Goal: Browse casually: Explore the website without a specific task or goal

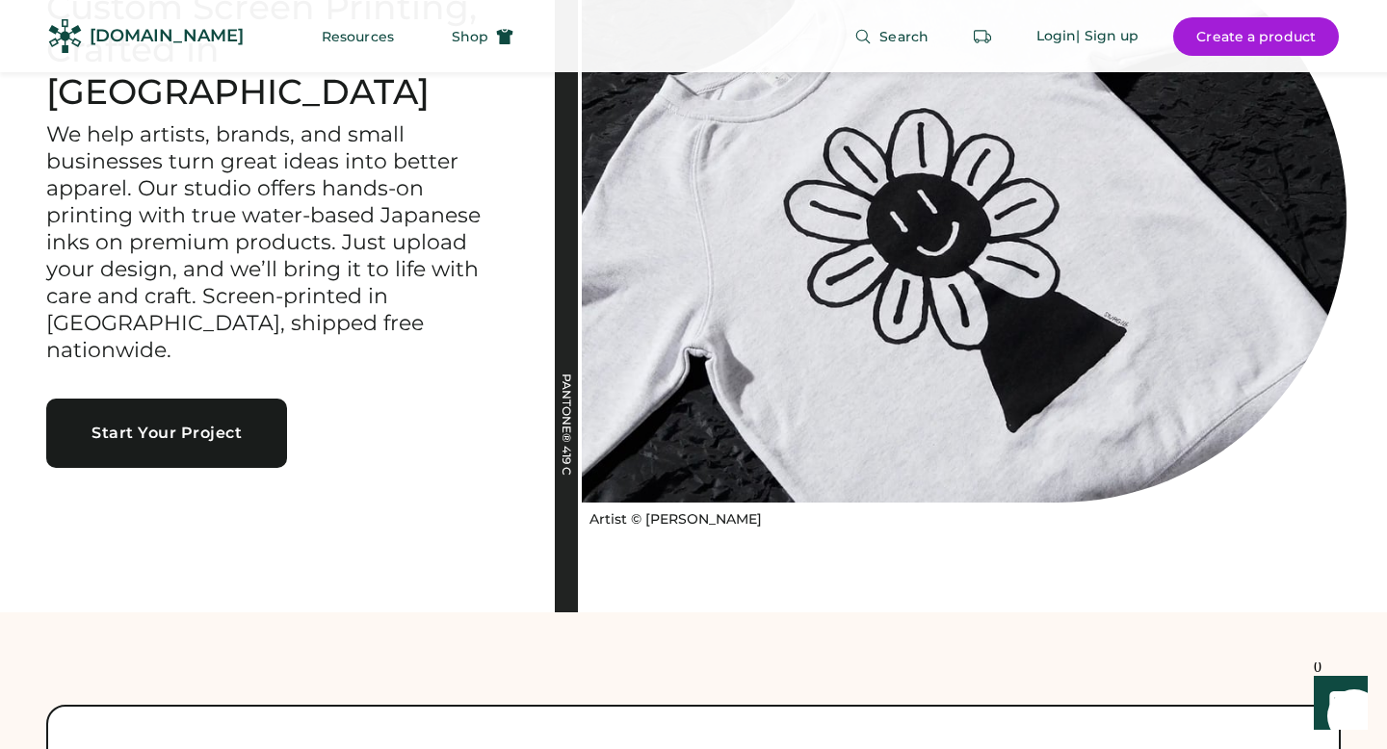
scroll to position [164, 0]
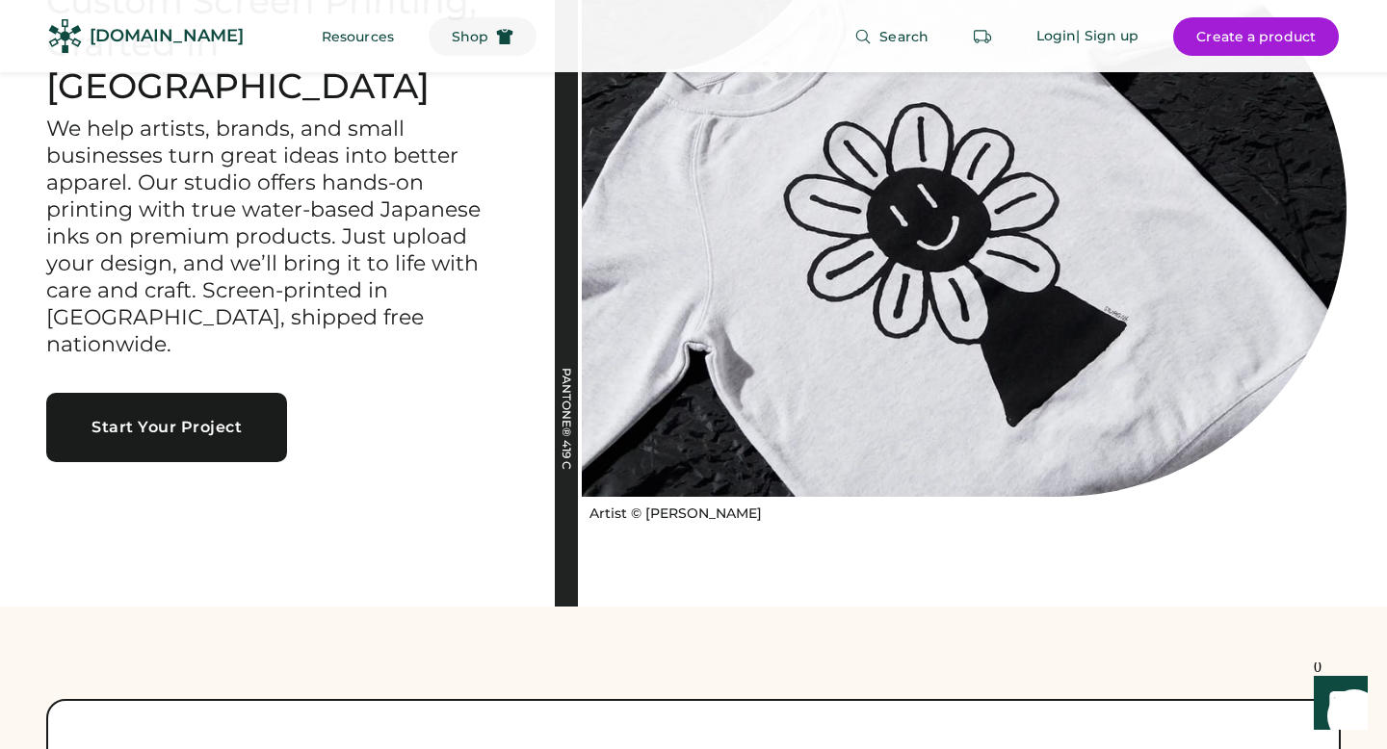
click at [496, 40] on icon at bounding box center [504, 36] width 17 height 17
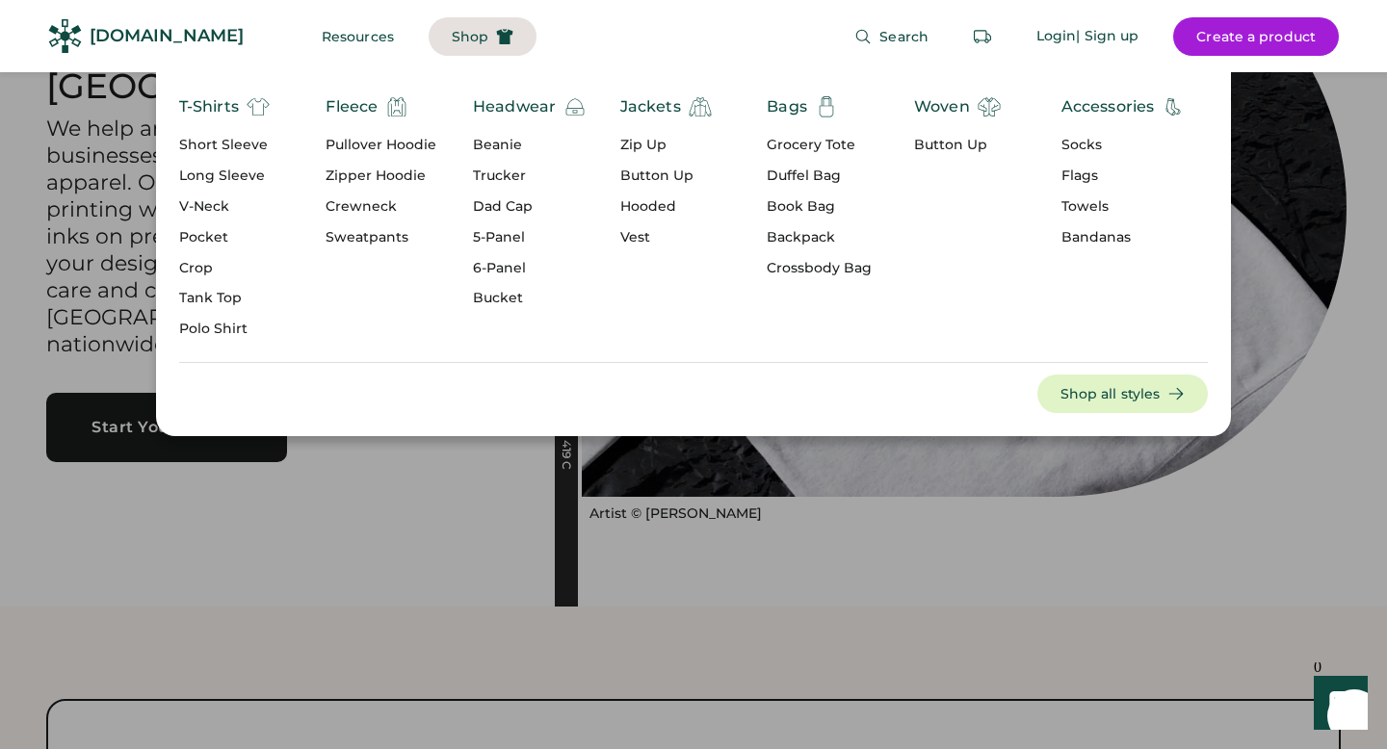
click at [637, 107] on div "Jackets" at bounding box center [650, 106] width 61 height 23
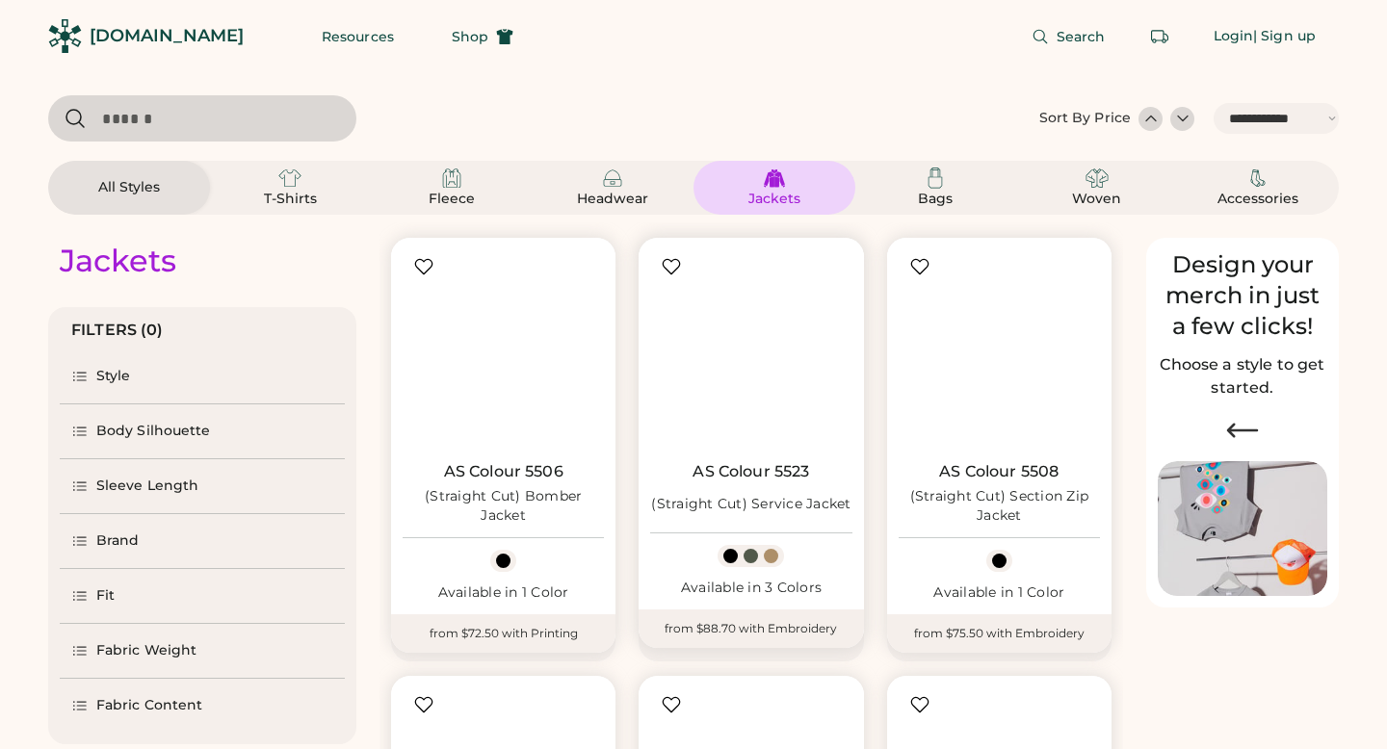
select select "*****"
select select "*"
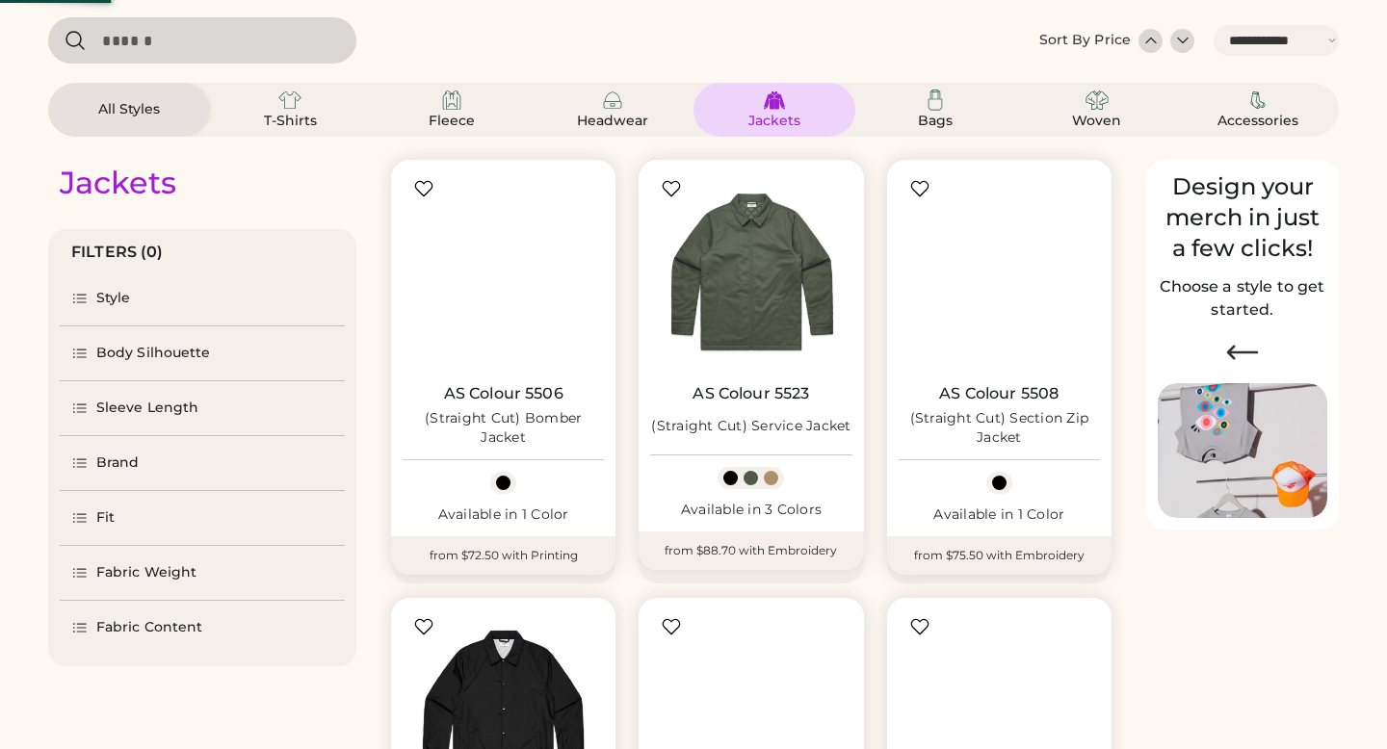
select select "*****"
select select "*"
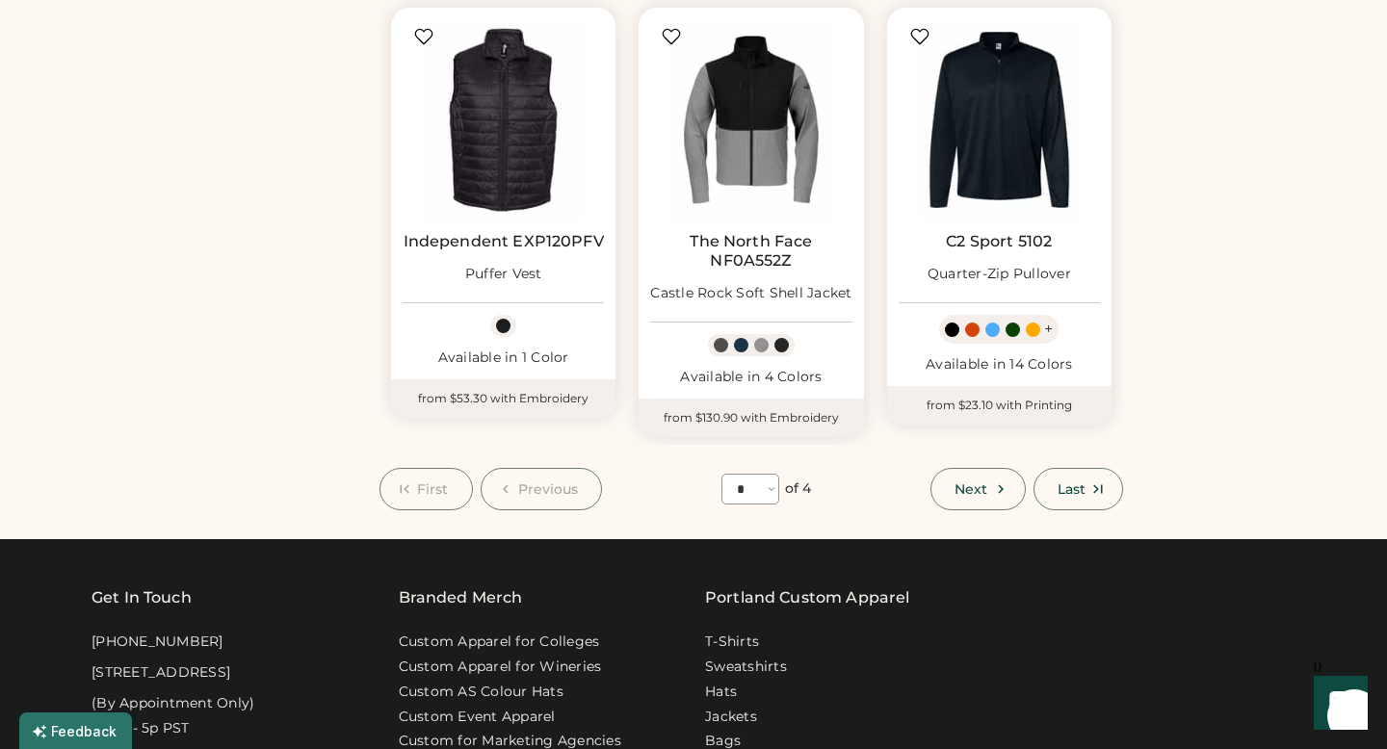
scroll to position [1538, 0]
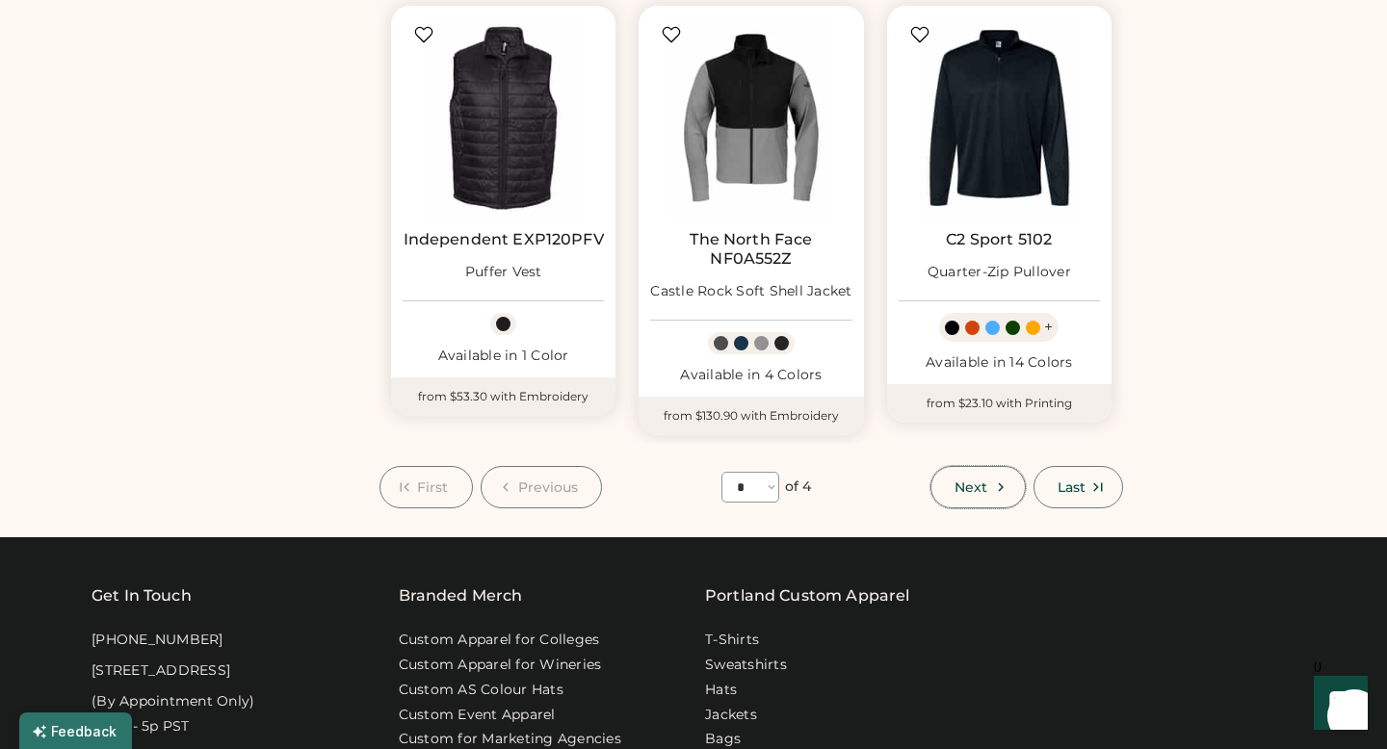
click at [974, 493] on span "Next" at bounding box center [970, 487] width 33 height 13
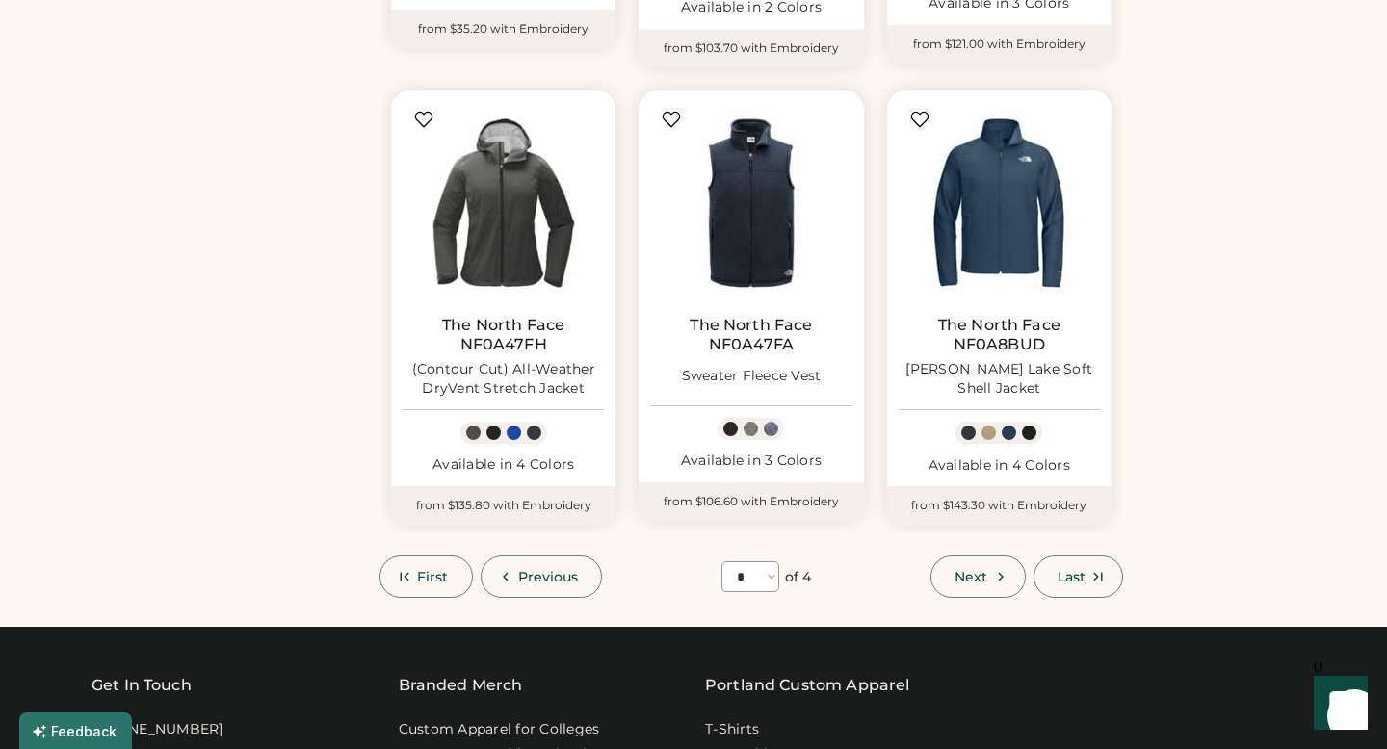
scroll to position [1554, 0]
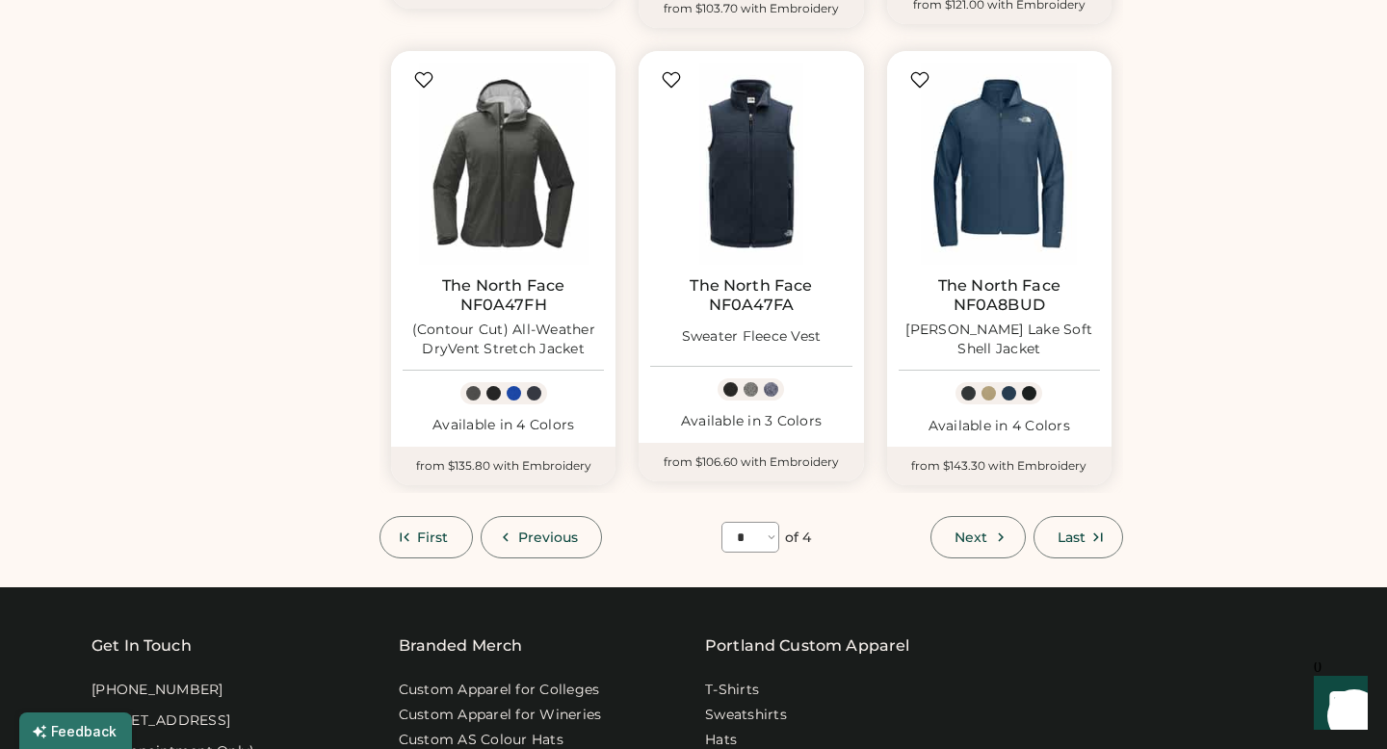
click at [975, 540] on span "Next" at bounding box center [970, 537] width 33 height 13
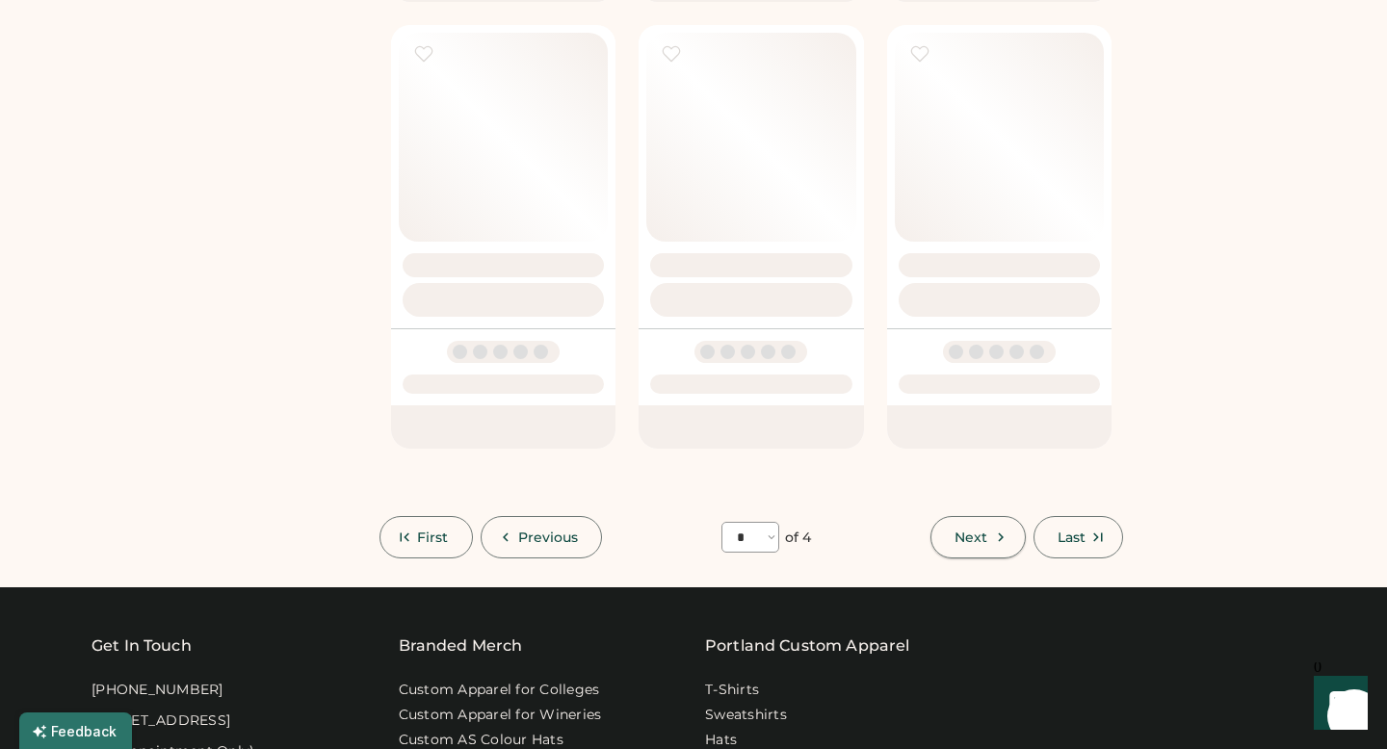
select select "*"
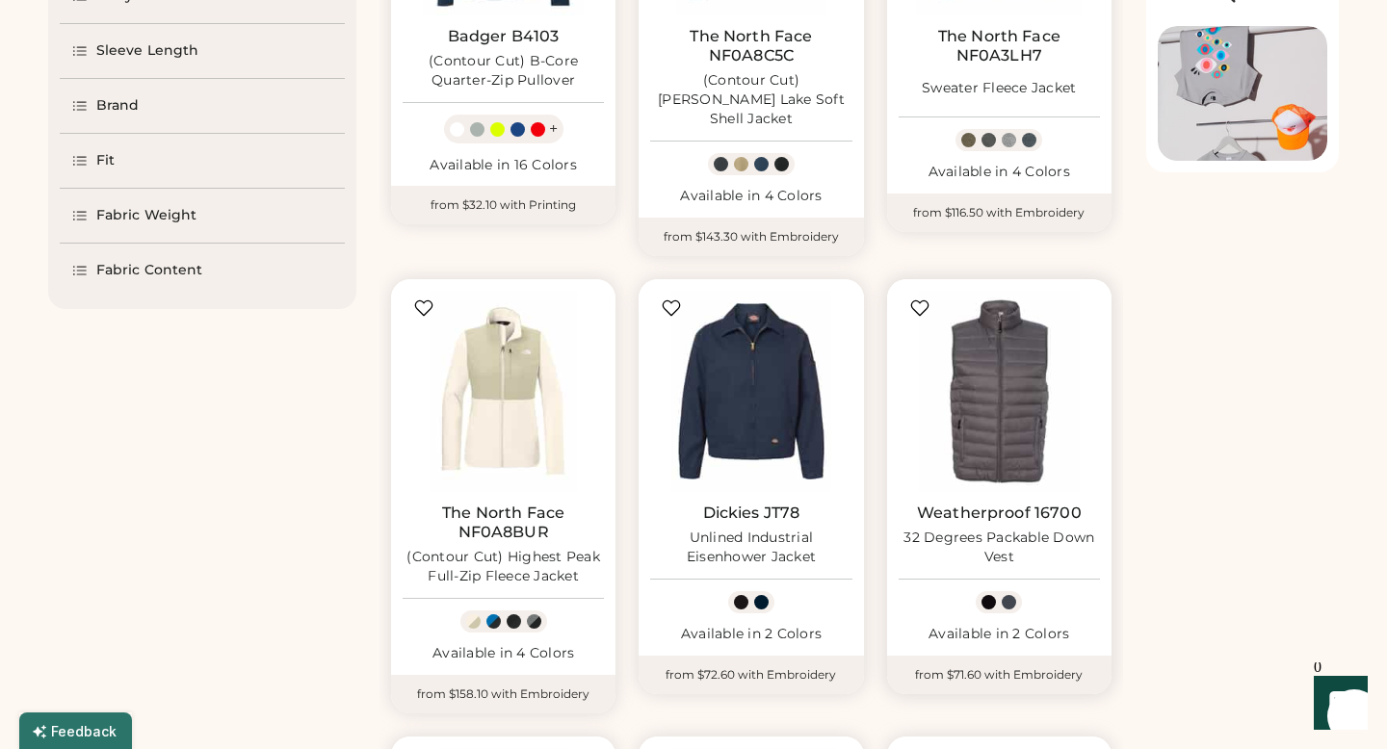
scroll to position [439, 0]
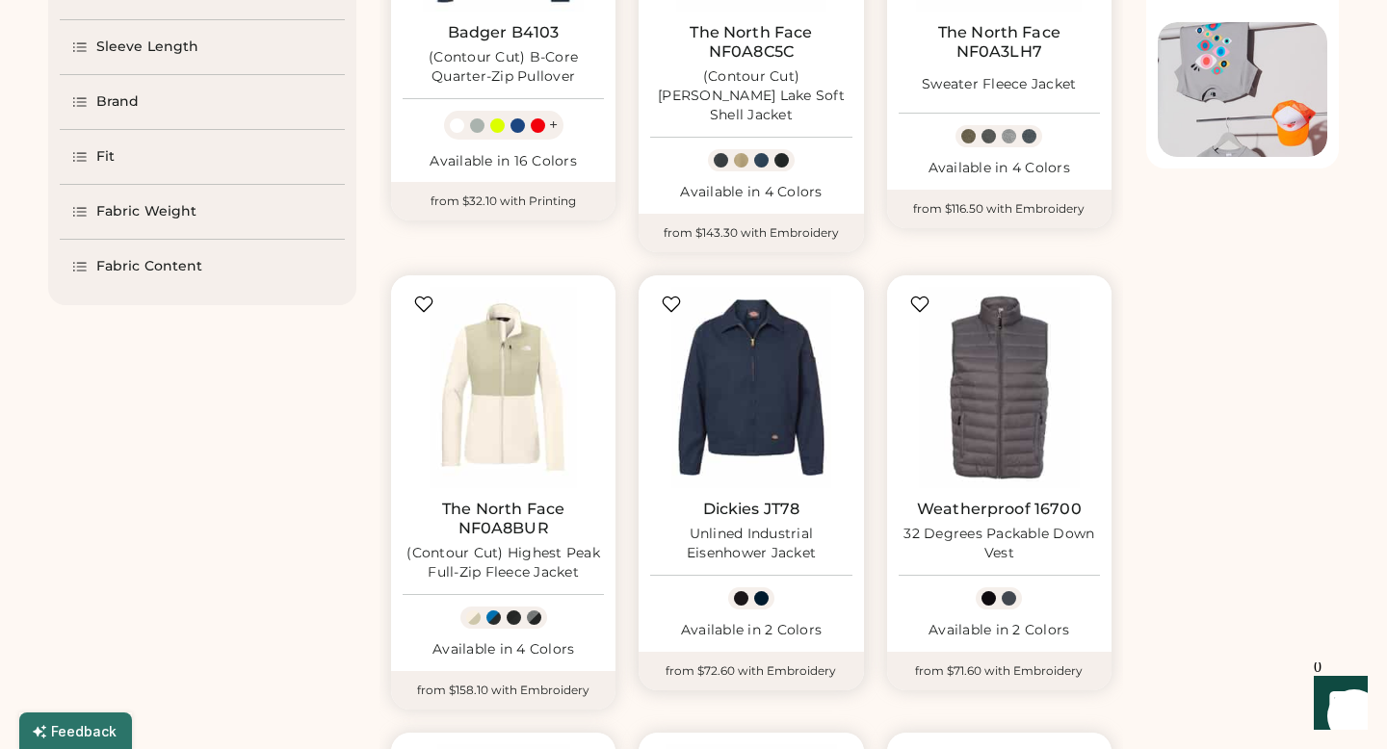
click at [743, 591] on div at bounding box center [741, 598] width 14 height 14
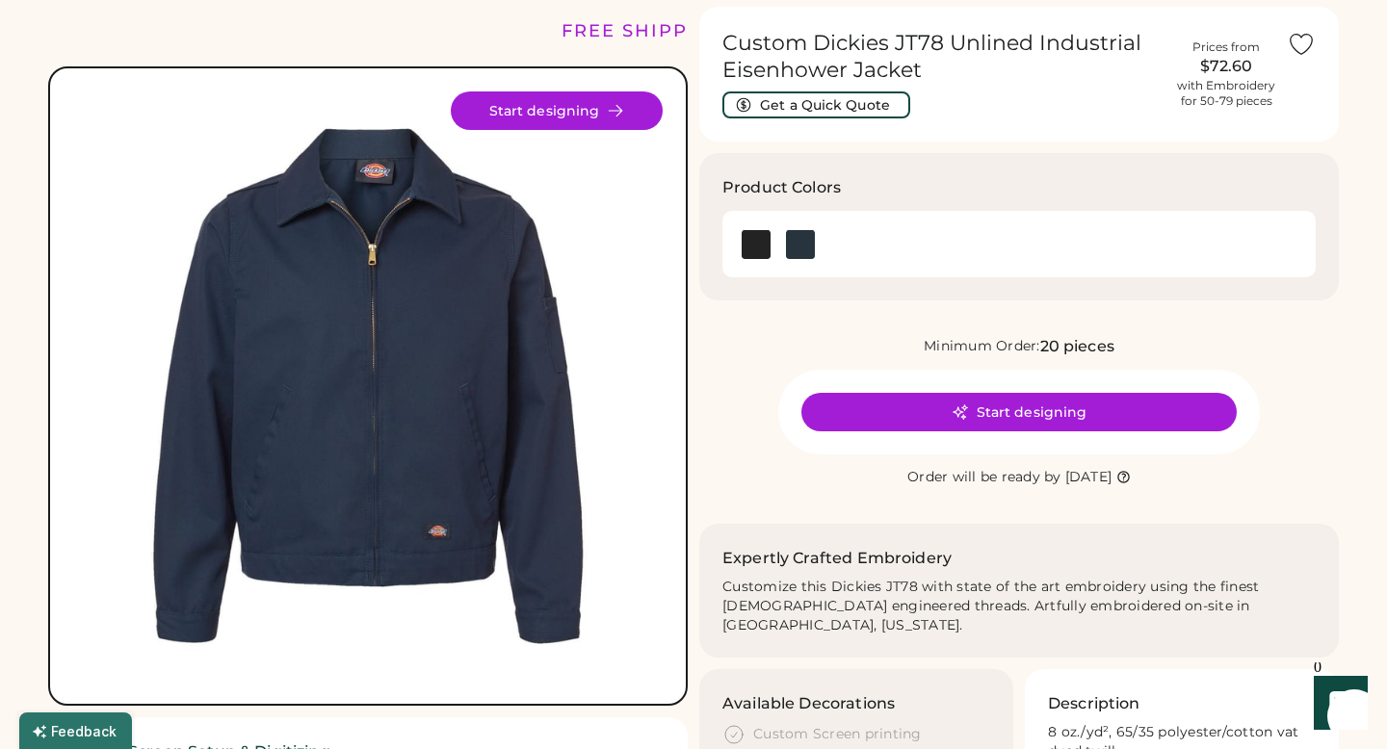
click at [746, 260] on div at bounding box center [756, 243] width 44 height 43
click at [758, 223] on div at bounding box center [756, 243] width 44 height 43
click at [758, 243] on img at bounding box center [755, 244] width 29 height 29
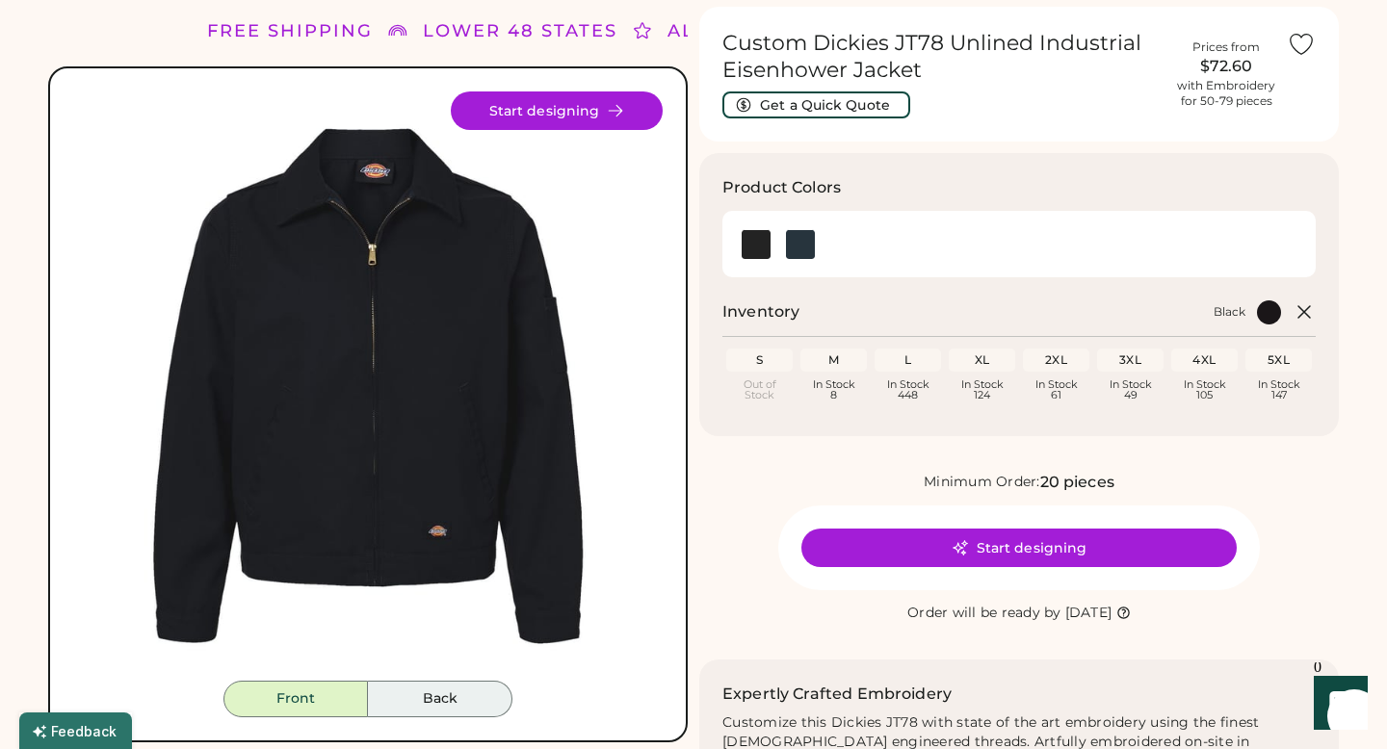
click at [468, 702] on button "Back" at bounding box center [440, 699] width 144 height 37
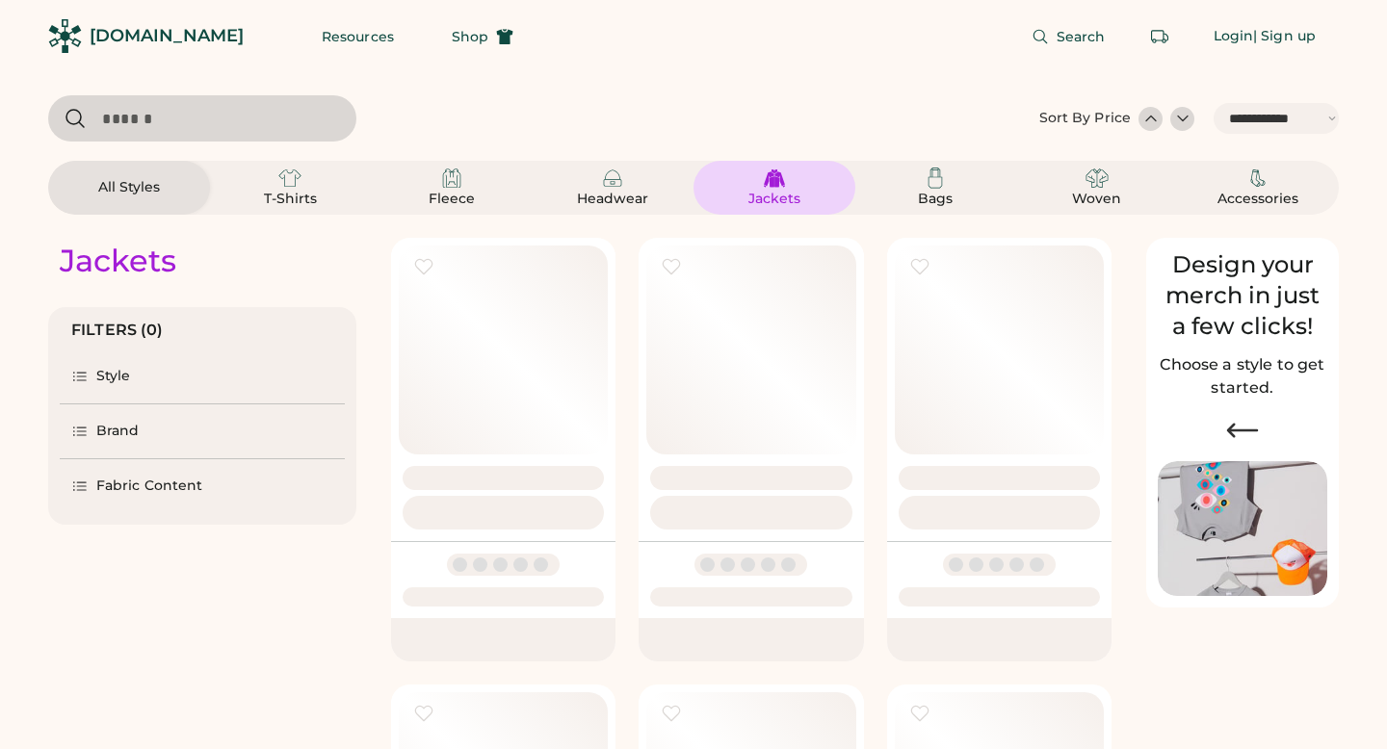
select select "*****"
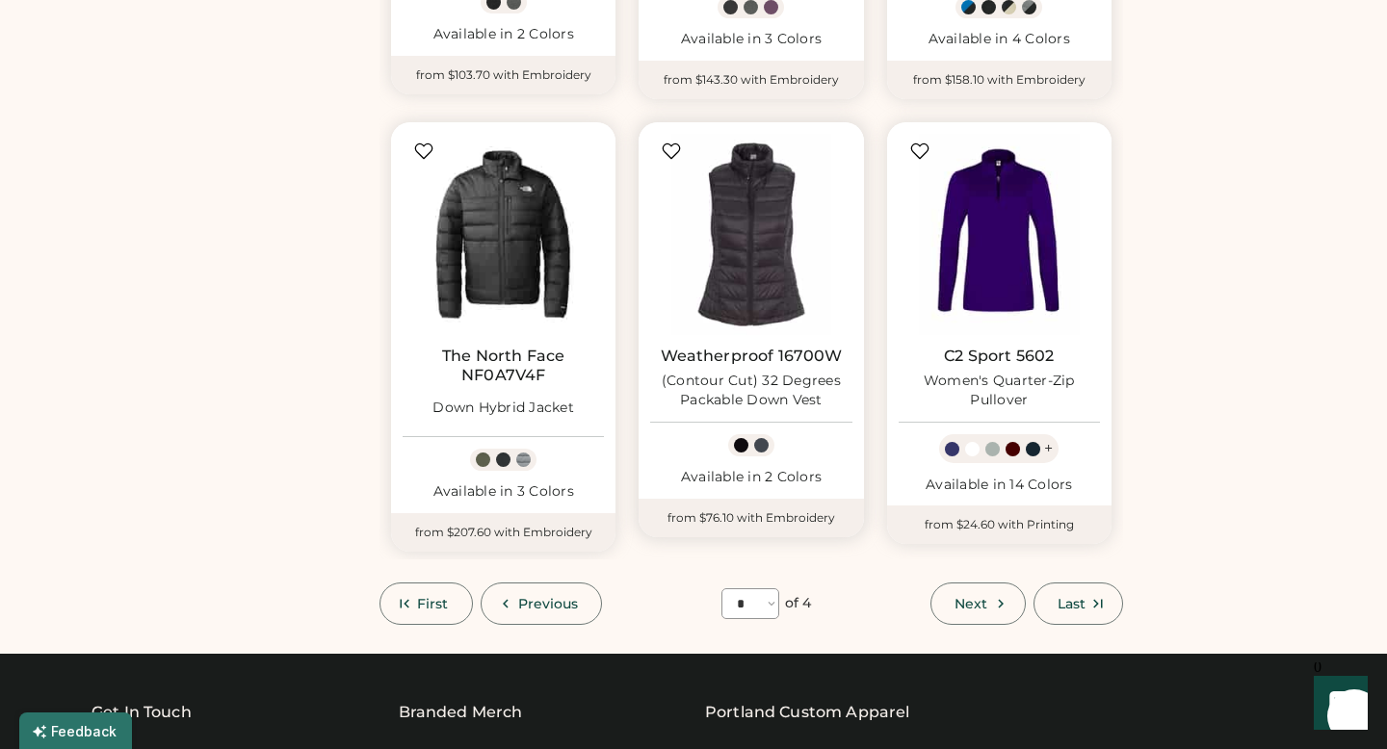
scroll to position [1562, 0]
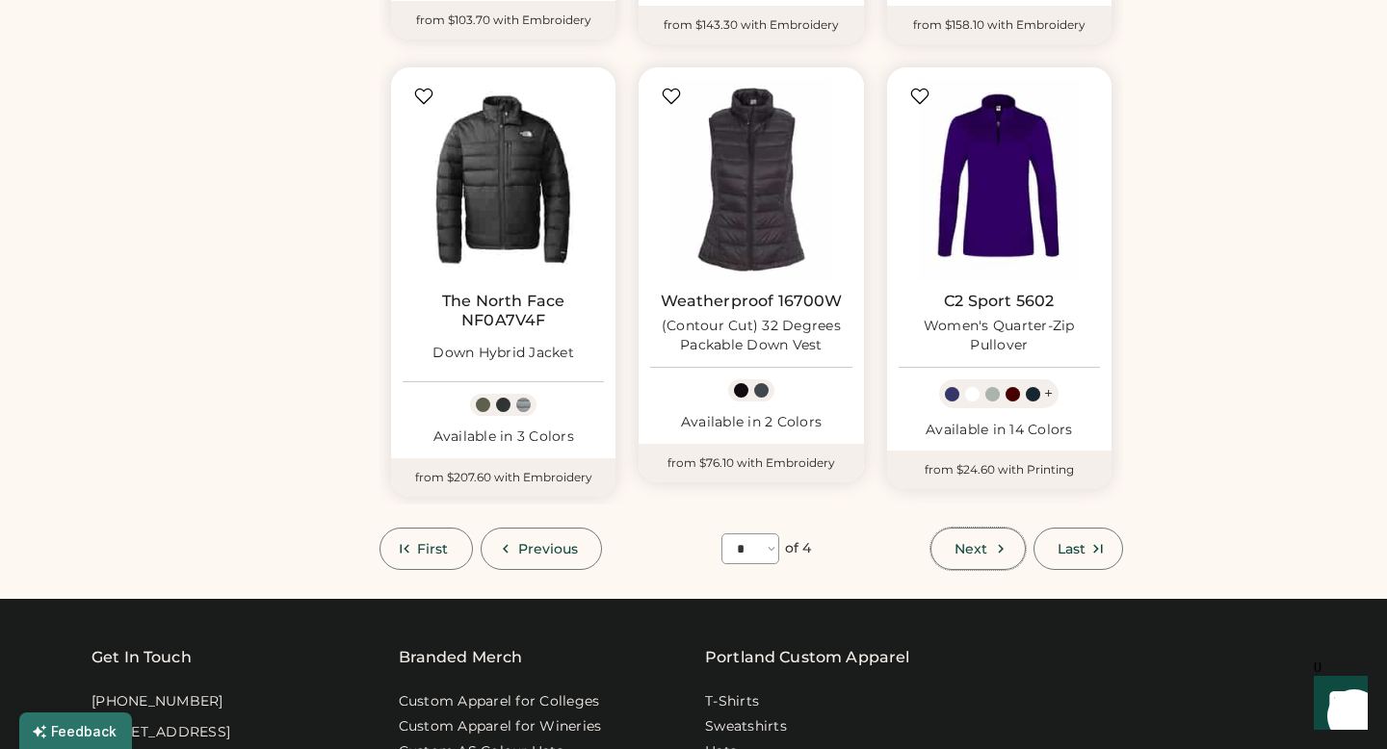
click at [981, 542] on span "Next" at bounding box center [970, 548] width 33 height 13
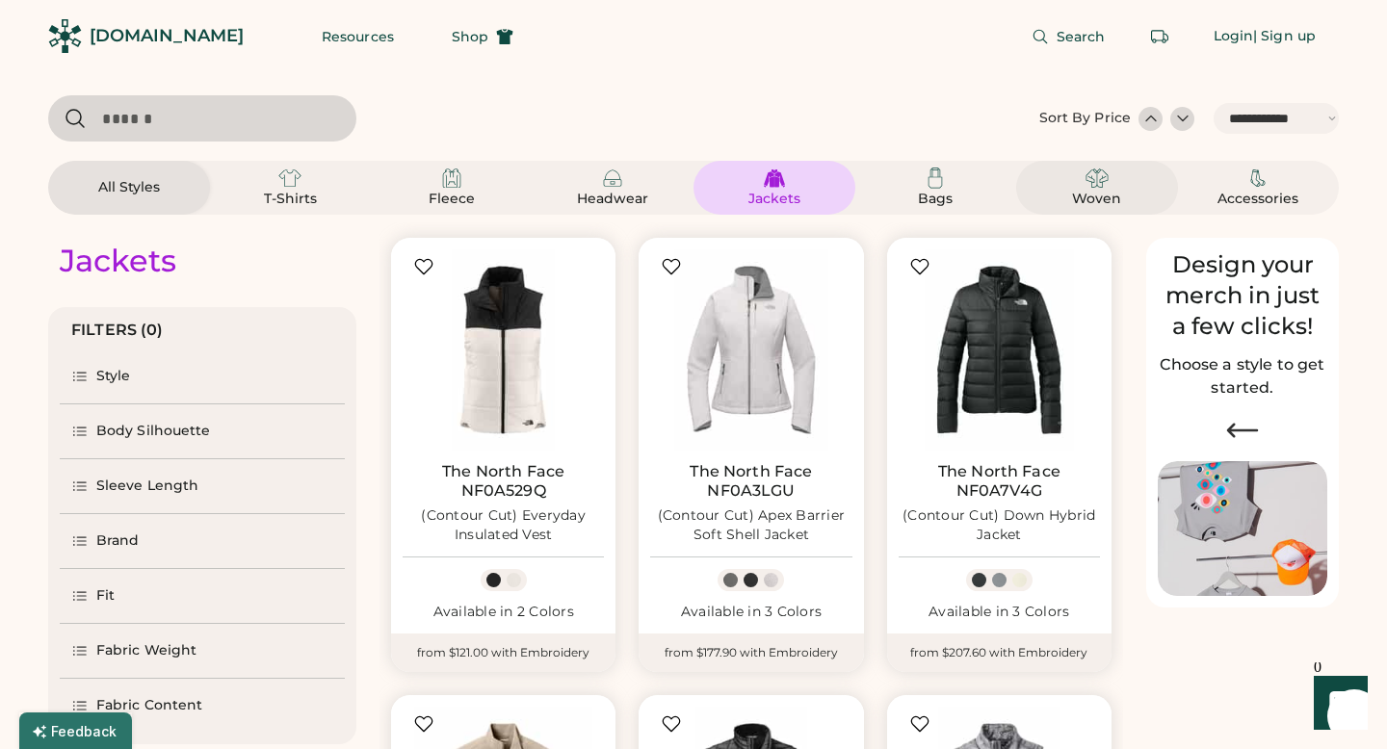
click at [1094, 188] on img at bounding box center [1096, 178] width 23 height 23
select select "*"
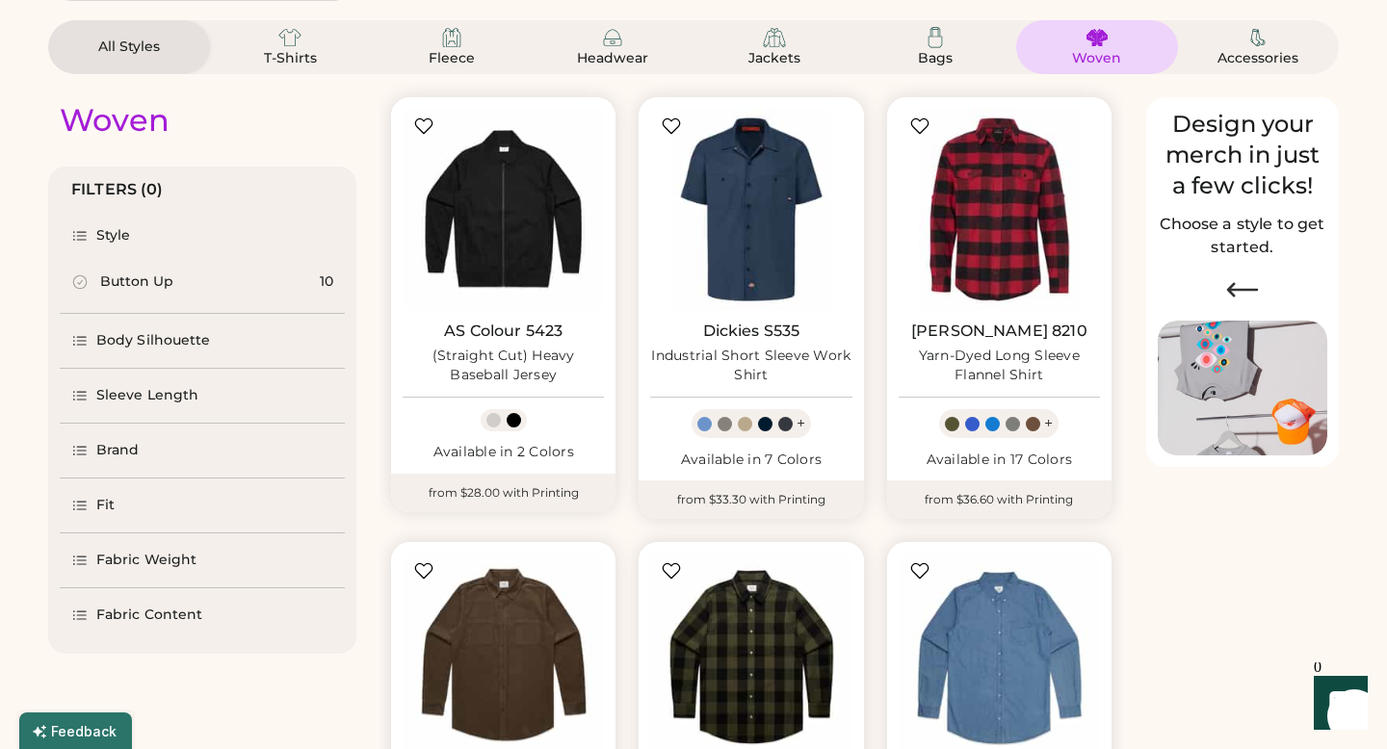
scroll to position [144, 0]
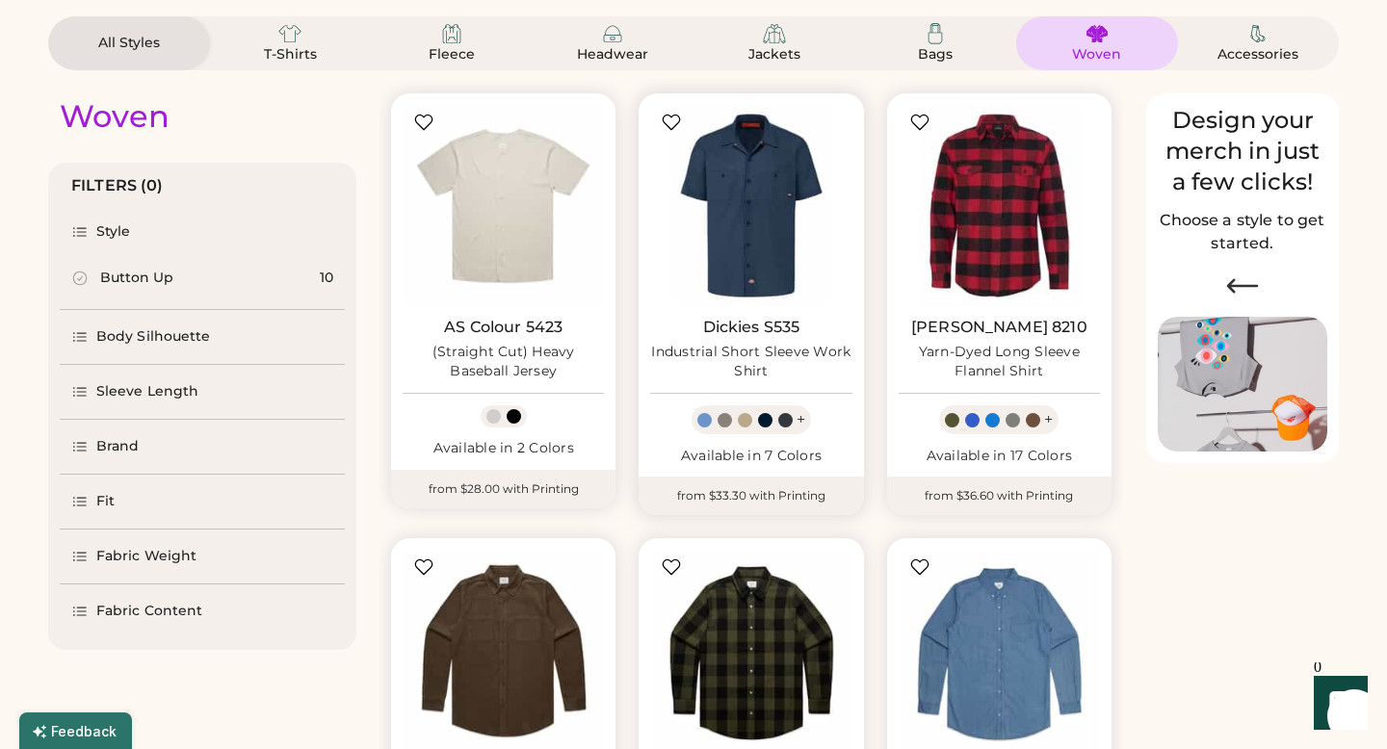
click at [706, 422] on div at bounding box center [704, 420] width 14 height 14
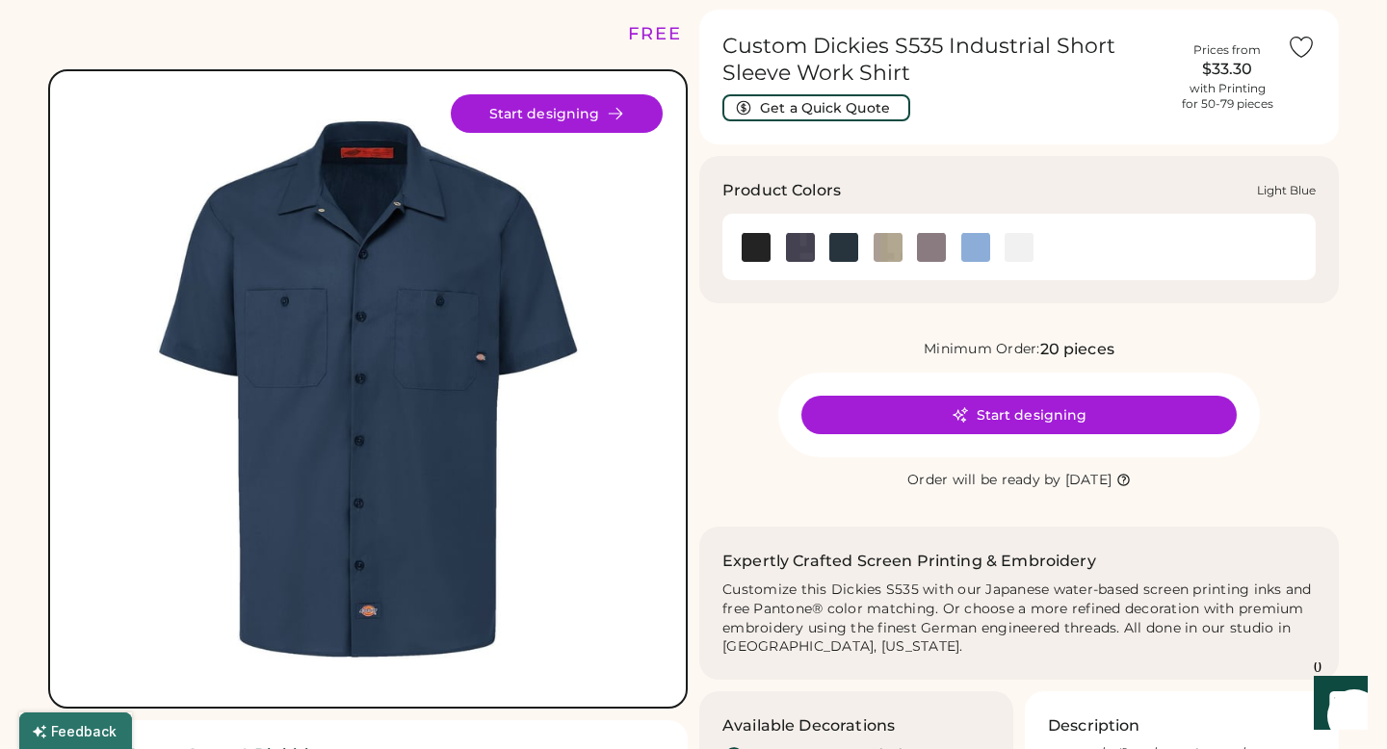
click at [980, 254] on img at bounding box center [975, 247] width 29 height 29
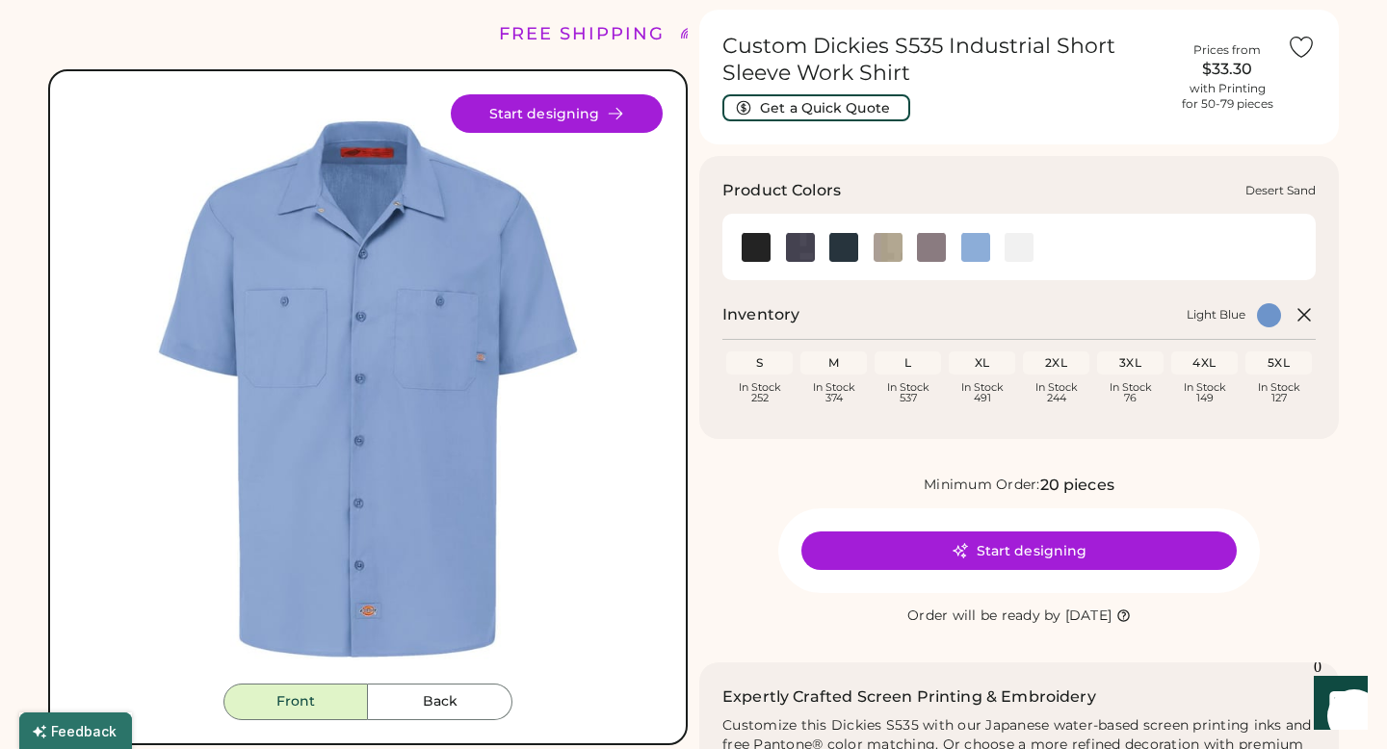
click at [889, 257] on img at bounding box center [887, 247] width 29 height 29
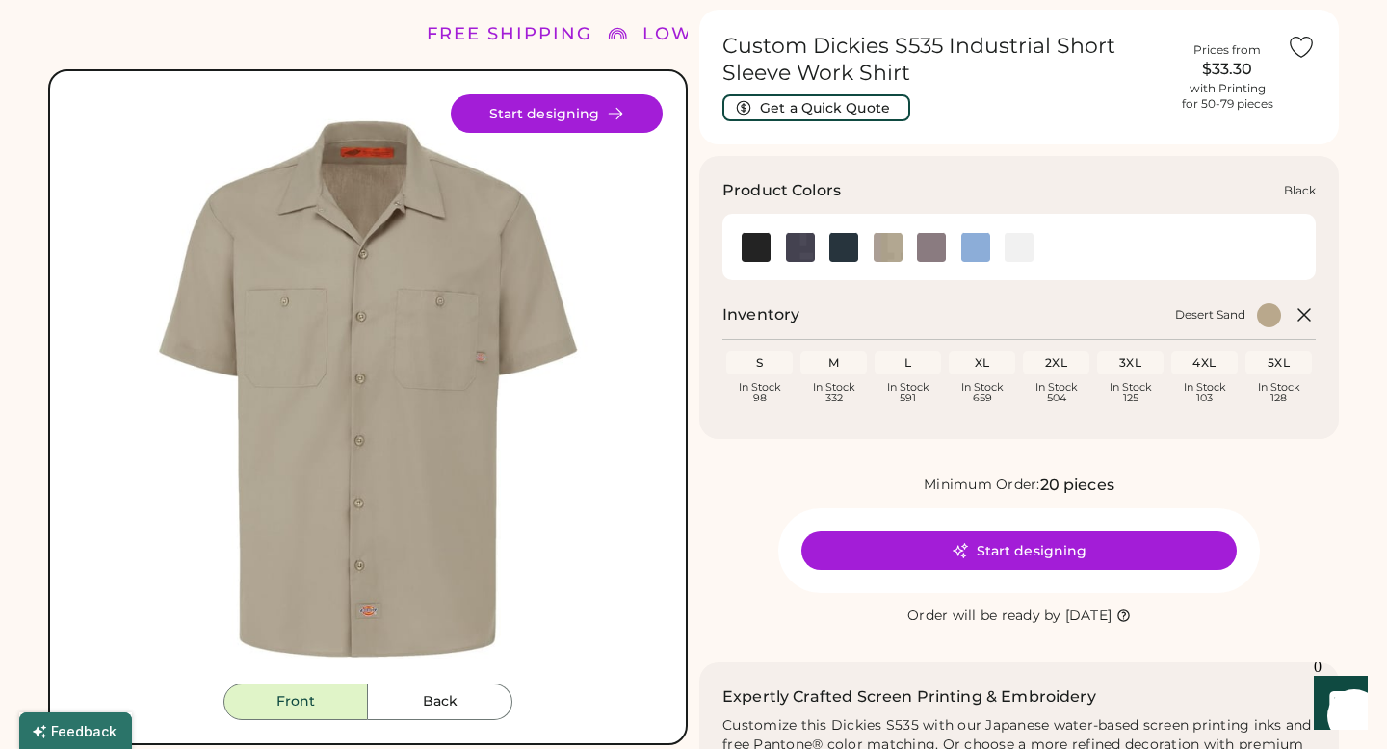
click at [762, 240] on img at bounding box center [755, 247] width 29 height 29
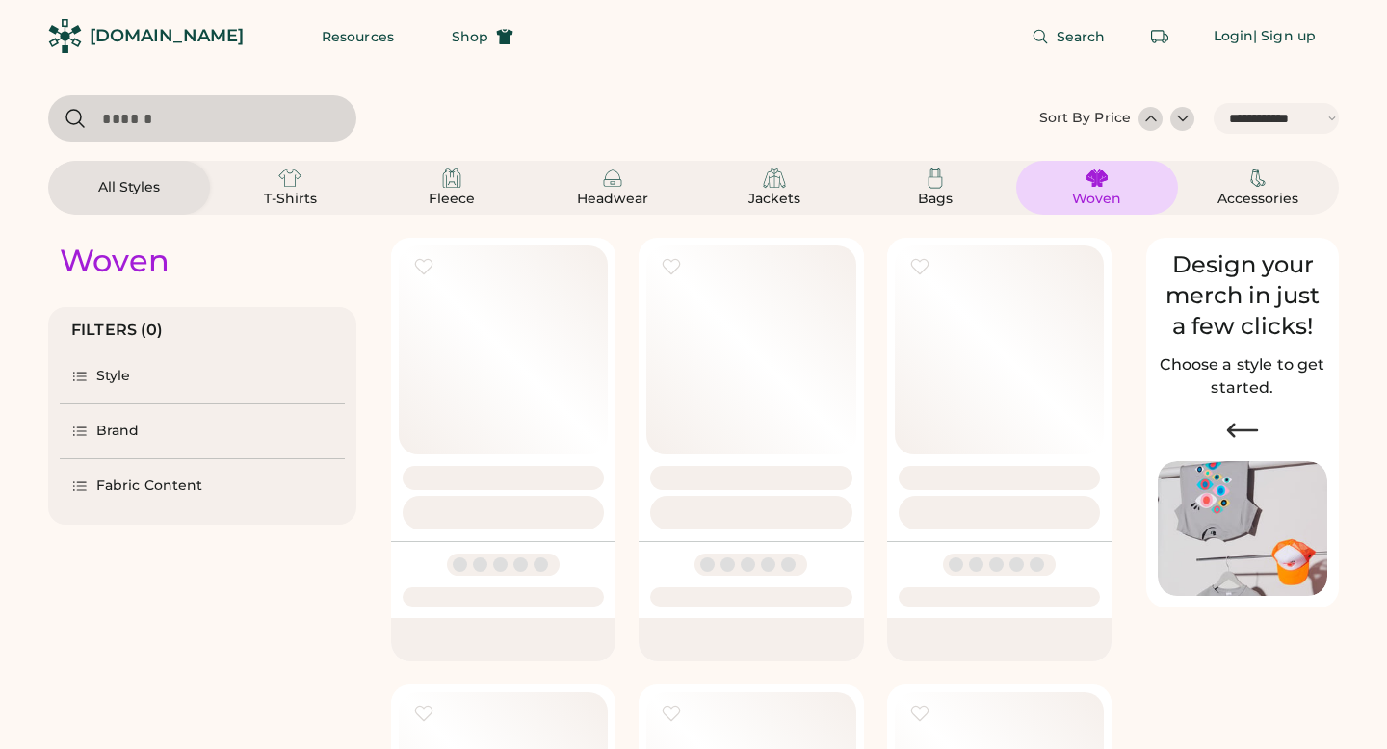
select select "*****"
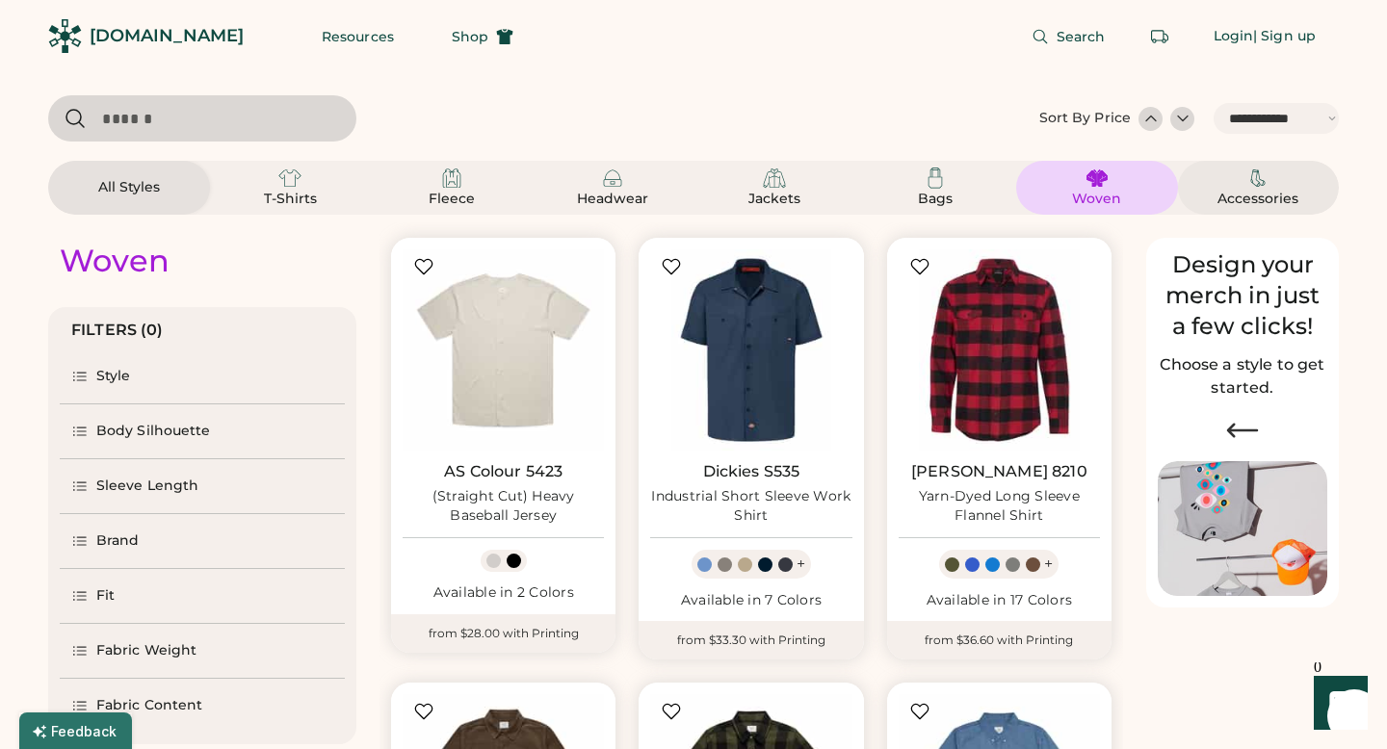
click at [1235, 186] on div "Accessories" at bounding box center [1259, 188] width 116 height 42
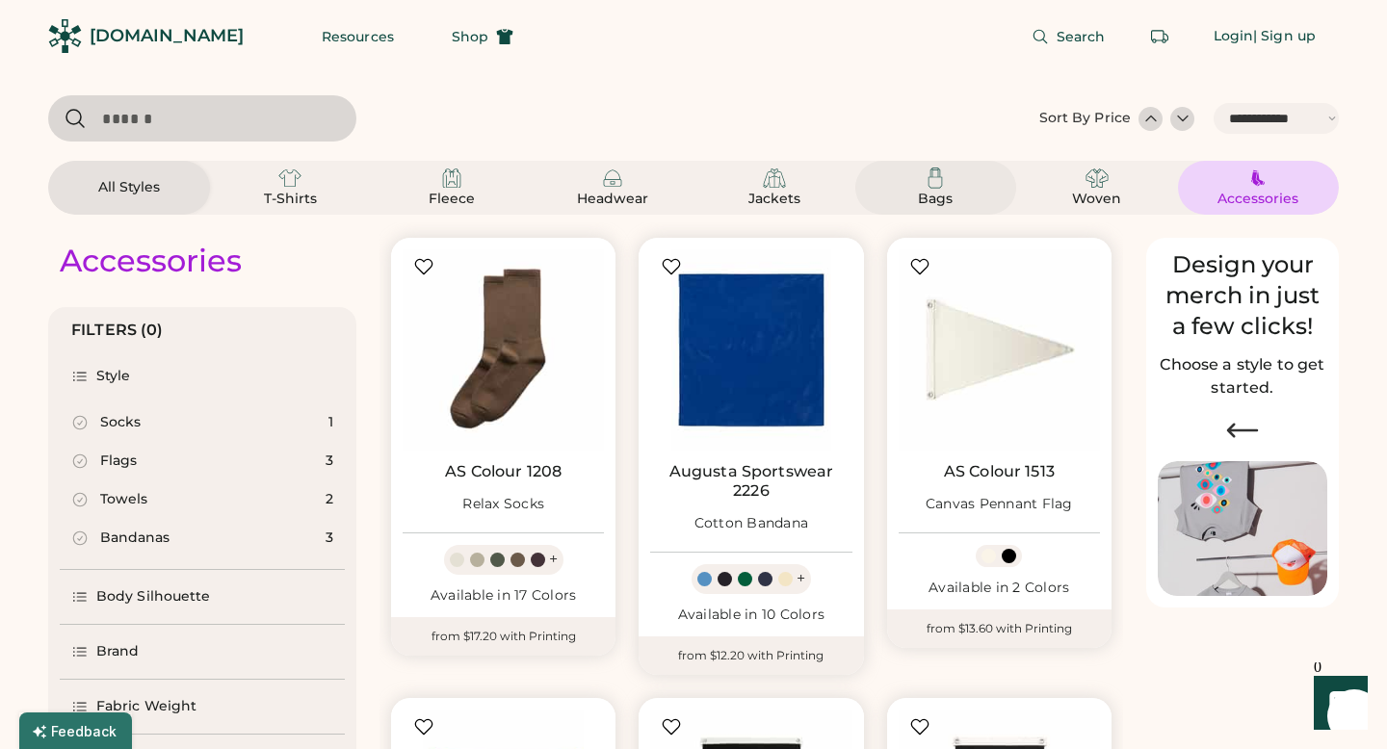
click at [948, 197] on div "Bags" at bounding box center [935, 199] width 87 height 19
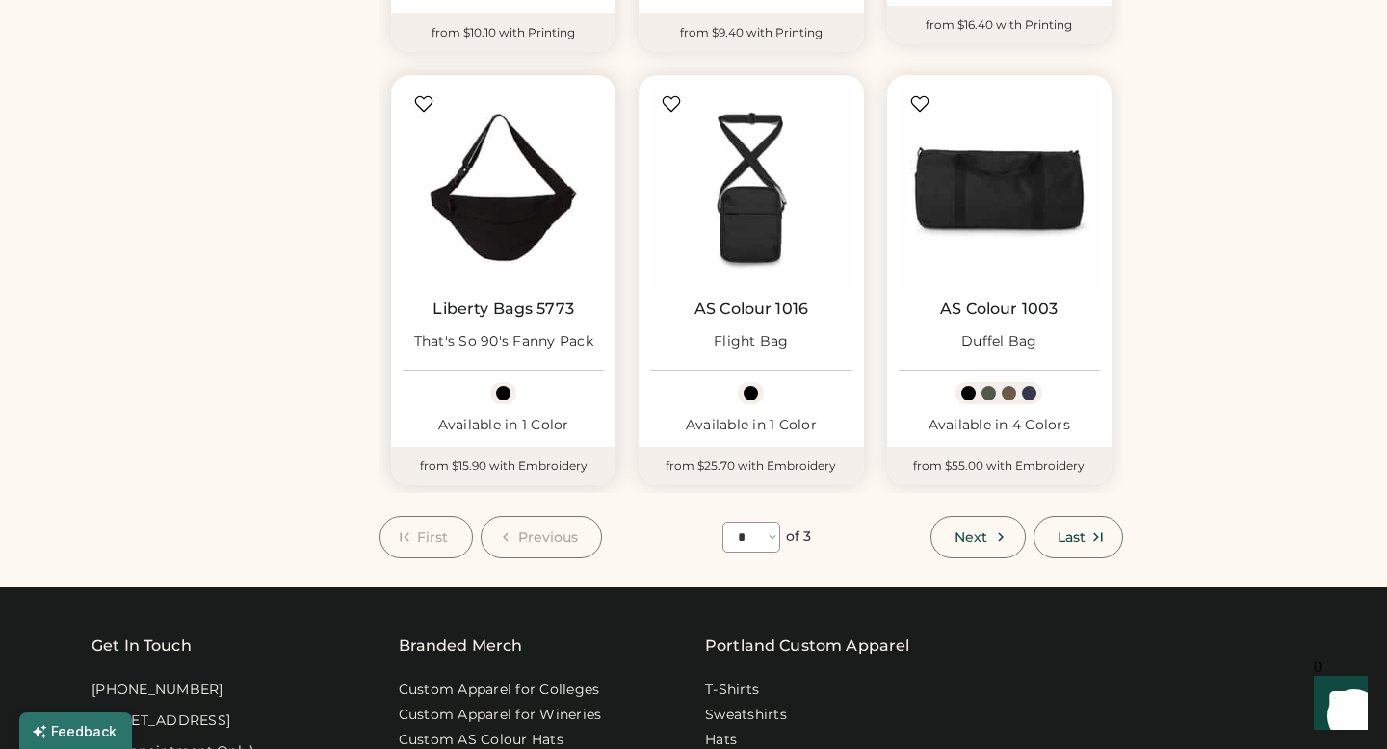
scroll to position [1505, 0]
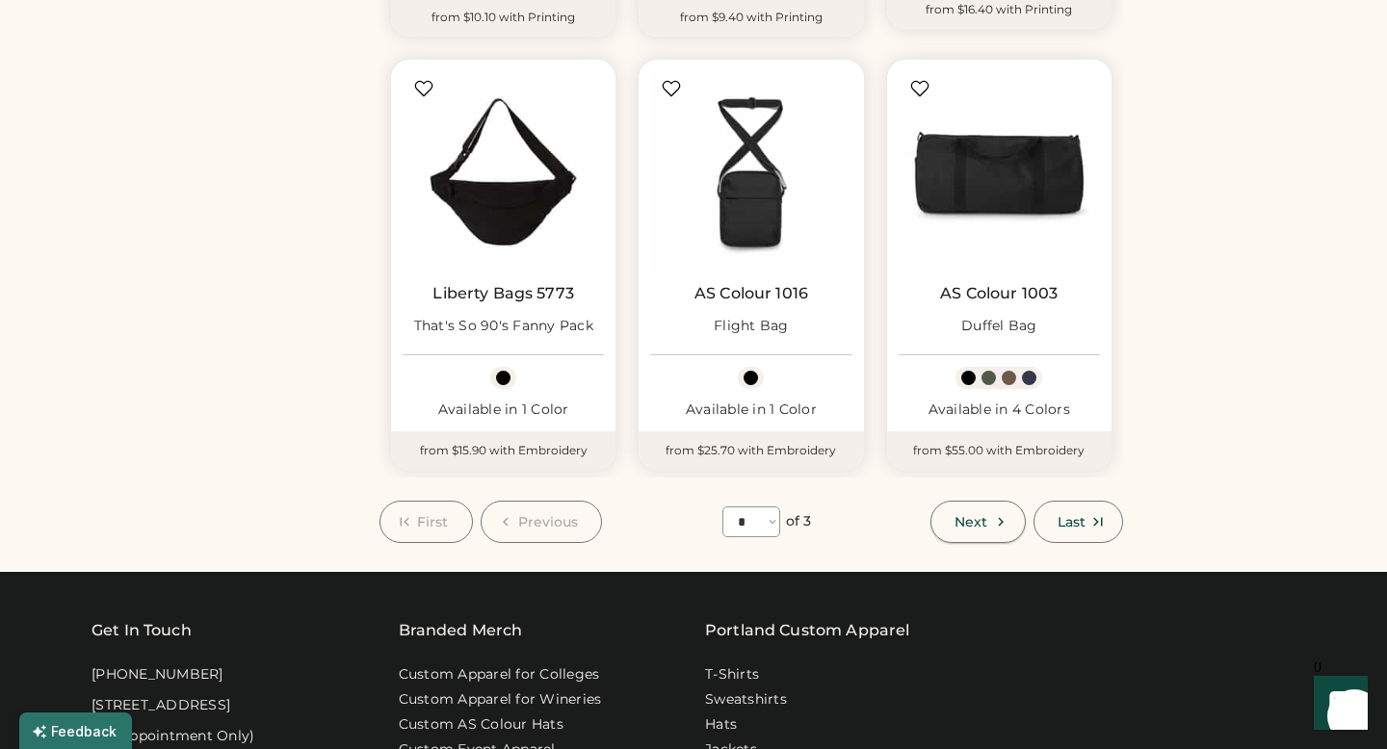
click at [964, 519] on span "Next" at bounding box center [970, 521] width 33 height 13
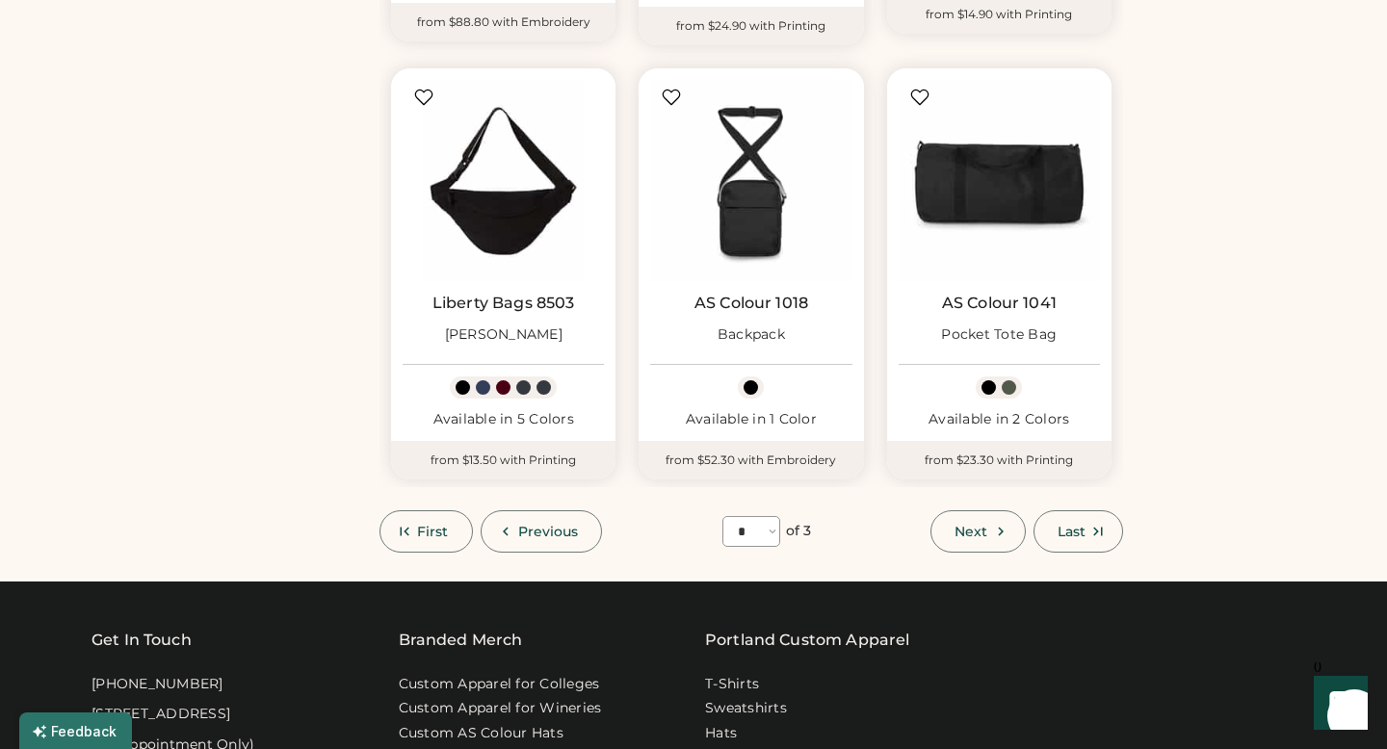
scroll to position [84, 0]
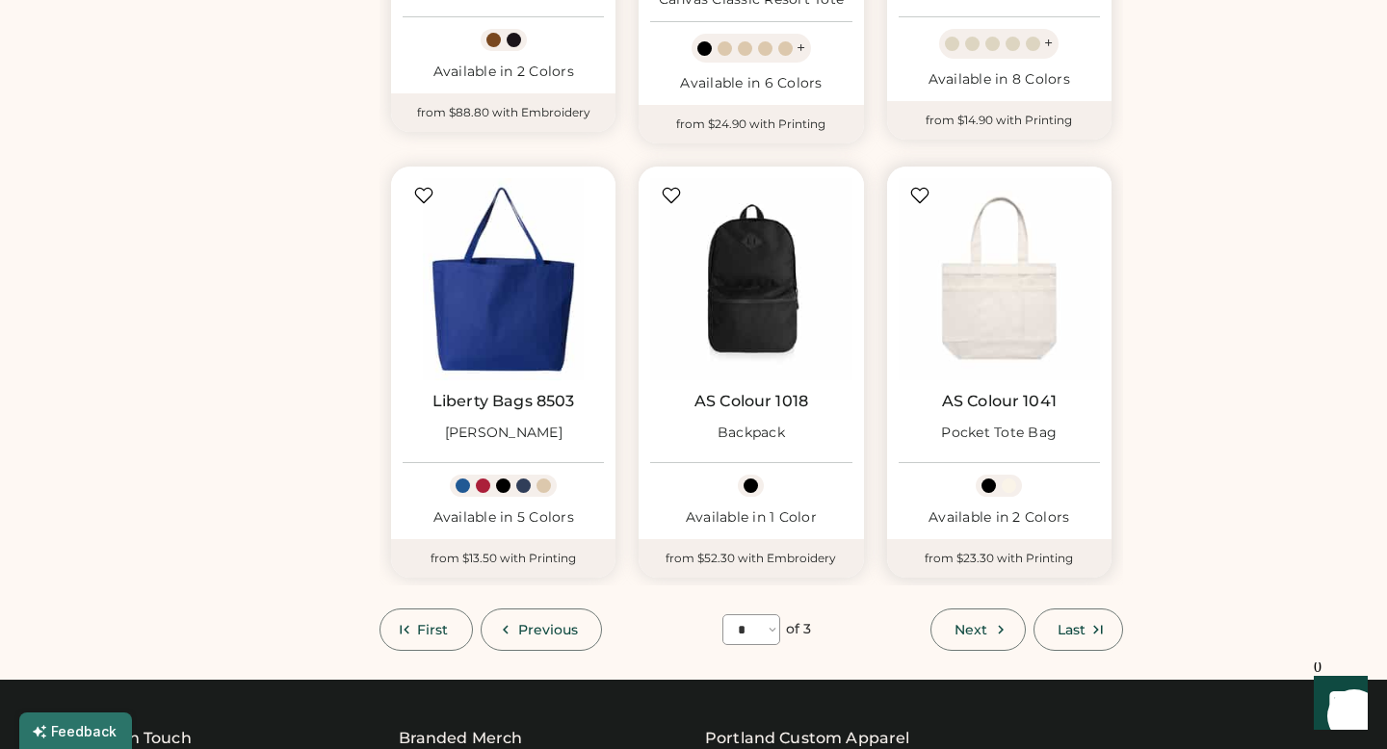
scroll to position [1412, 0]
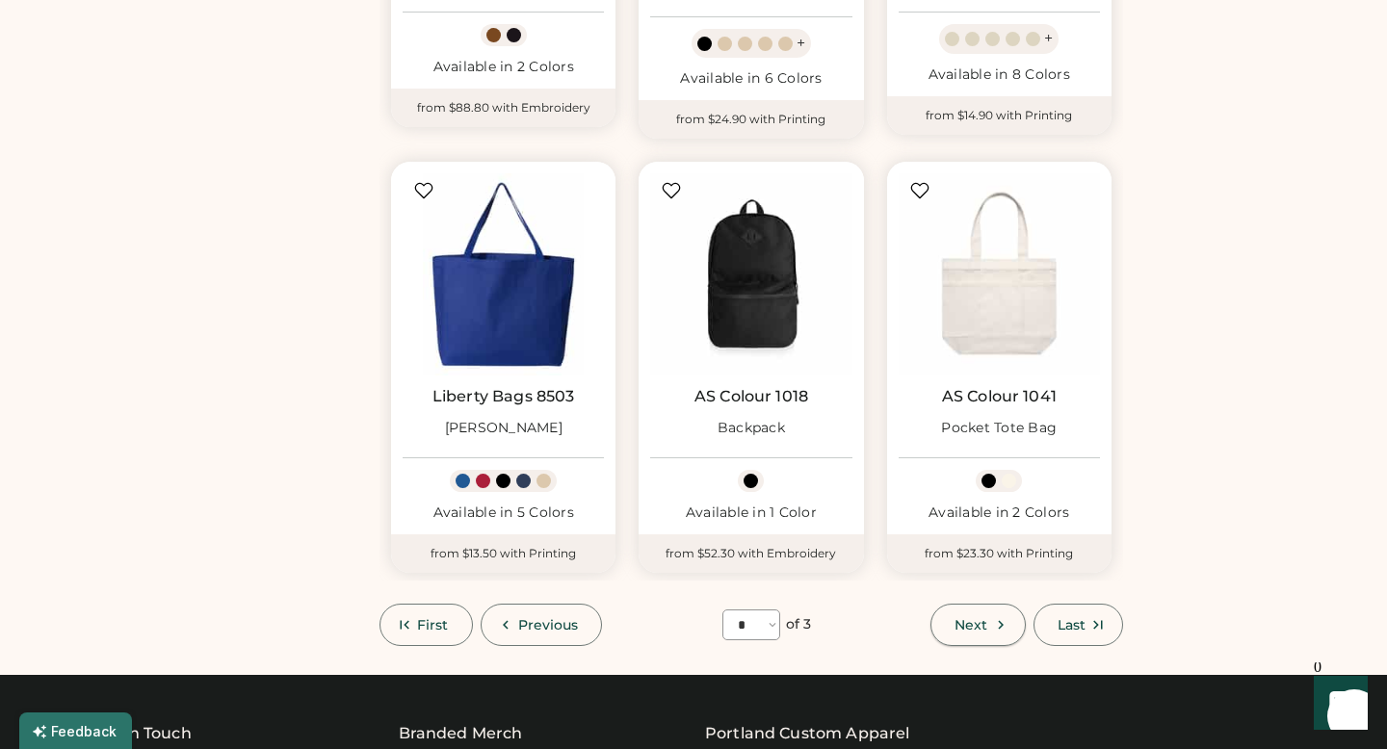
click at [992, 618] on icon at bounding box center [1000, 624] width 17 height 17
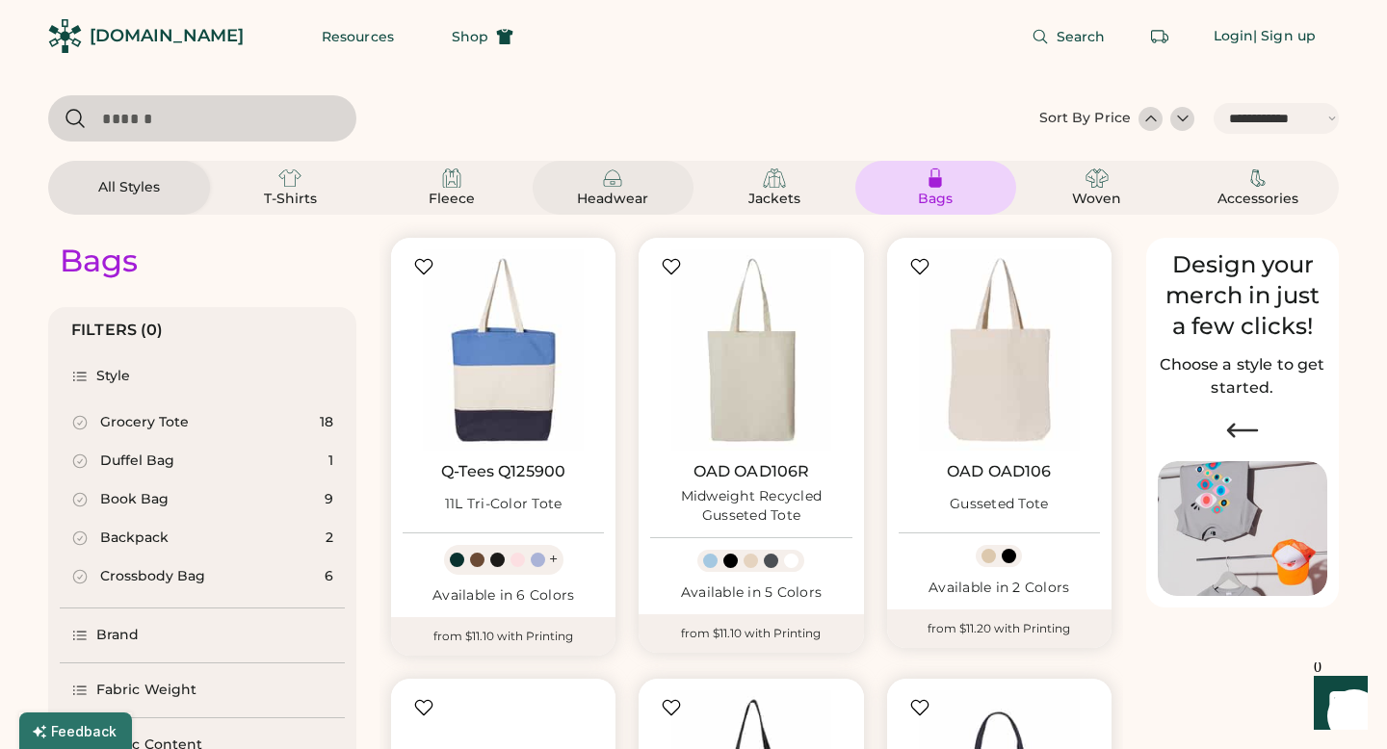
click at [615, 197] on div "Headwear" at bounding box center [612, 199] width 87 height 19
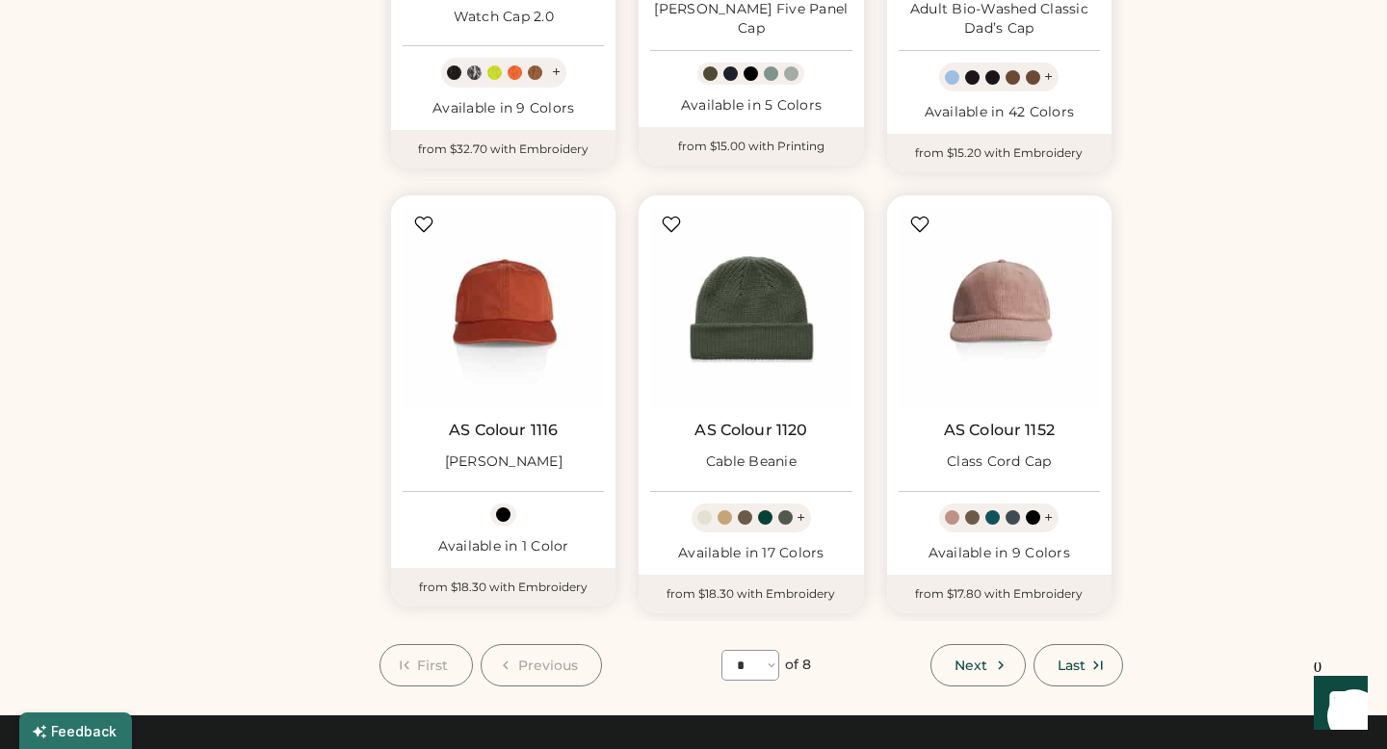
scroll to position [1380, 0]
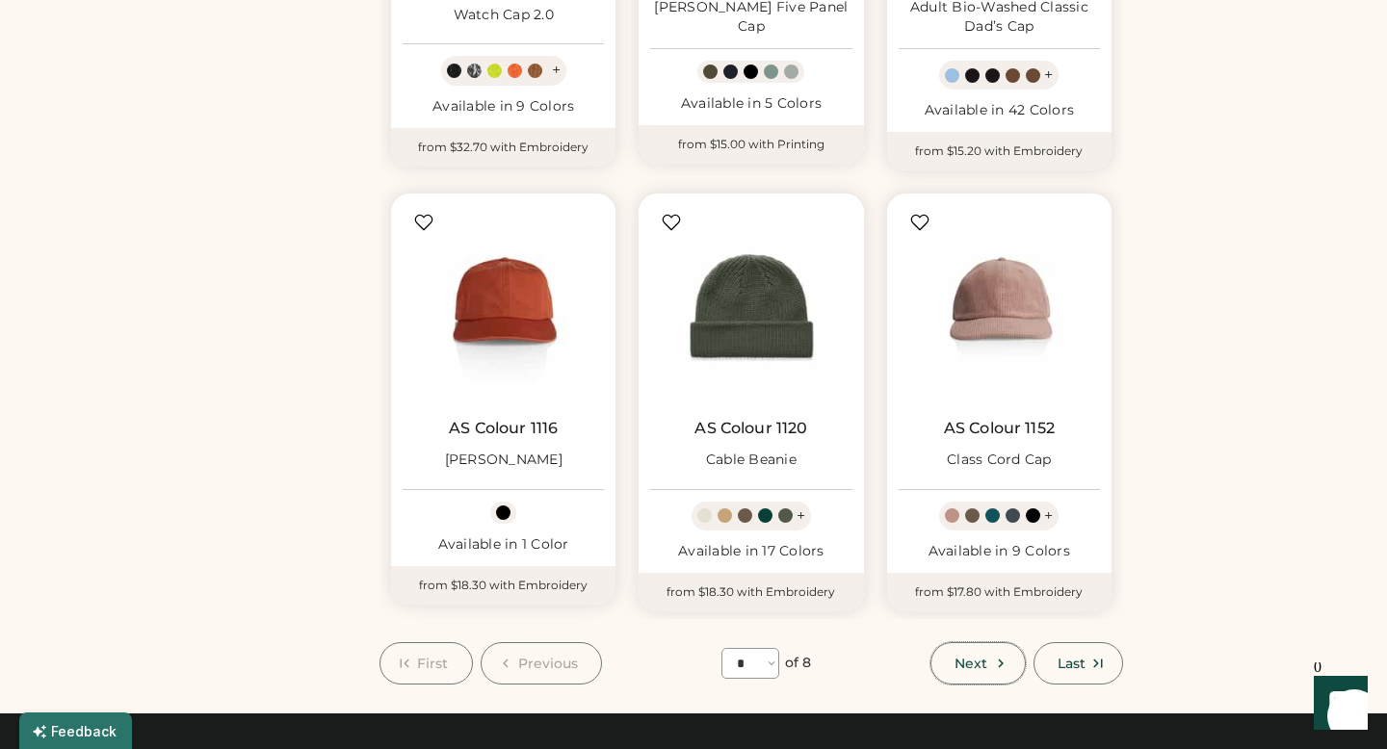
click at [968, 664] on span "Next" at bounding box center [970, 663] width 33 height 13
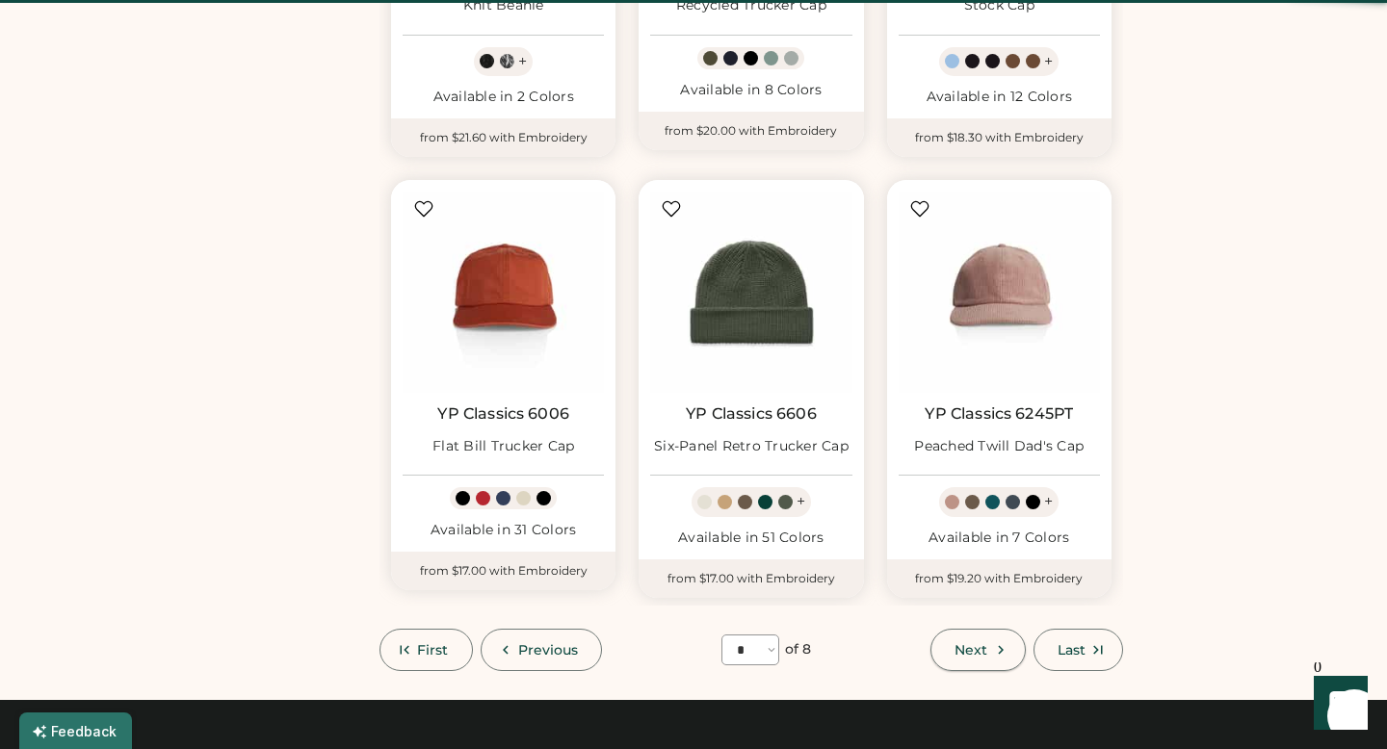
scroll to position [84, 0]
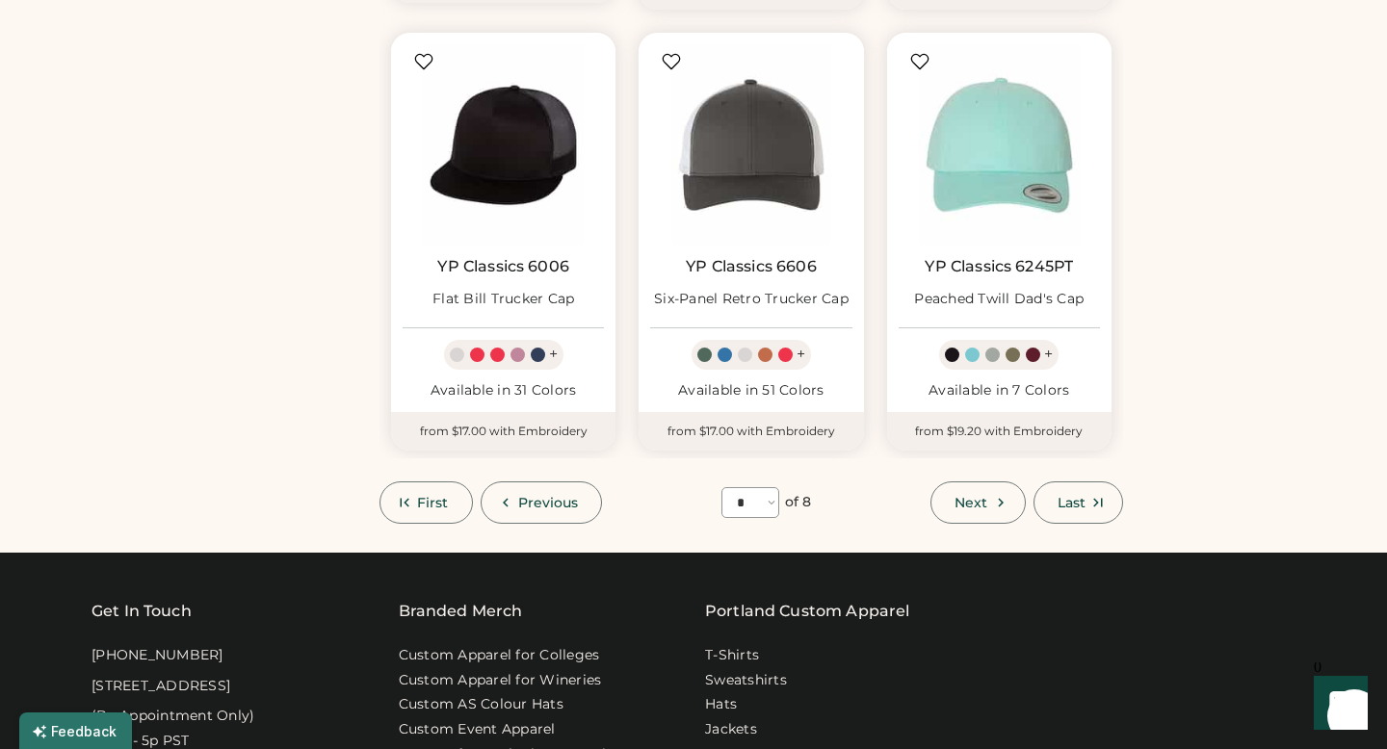
scroll to position [1528, 0]
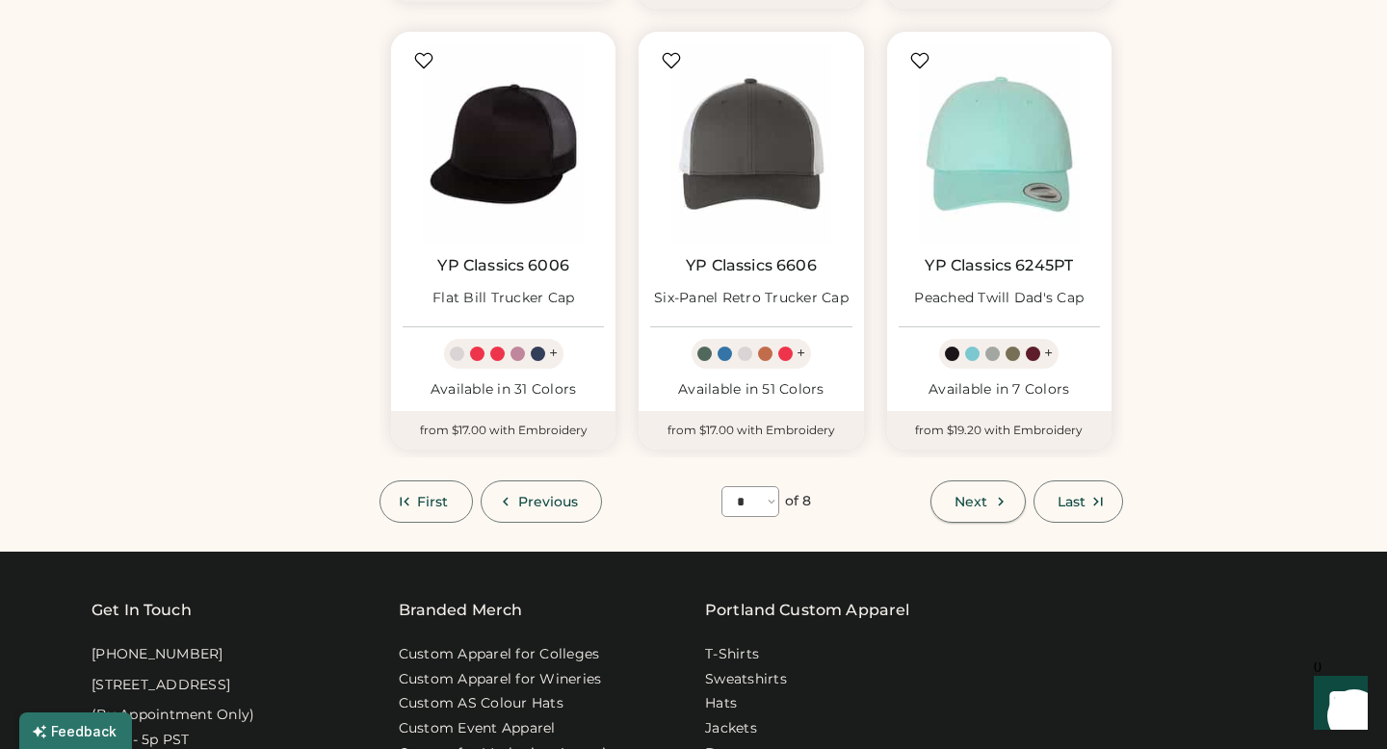
click at [975, 512] on button "Next" at bounding box center [977, 502] width 94 height 42
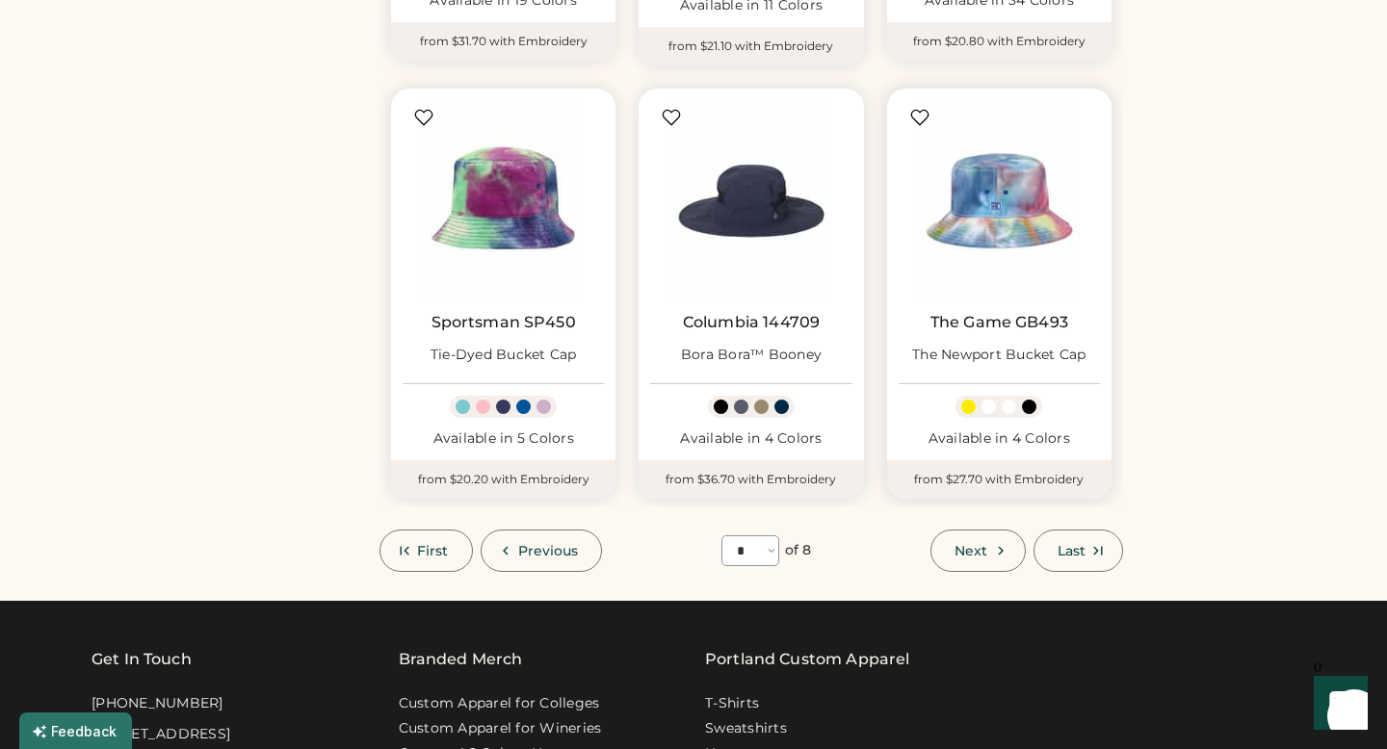
scroll to position [1478, 0]
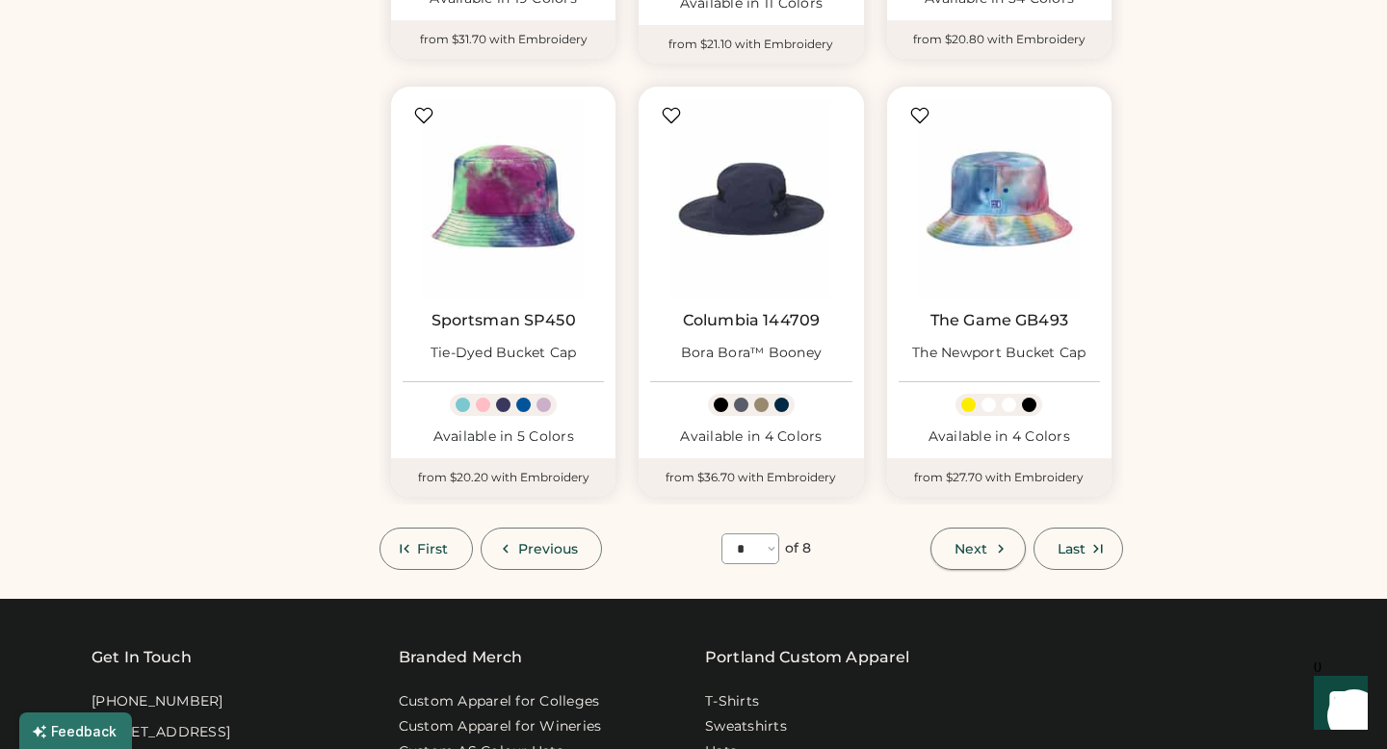
click at [979, 555] on span "Next" at bounding box center [970, 548] width 33 height 13
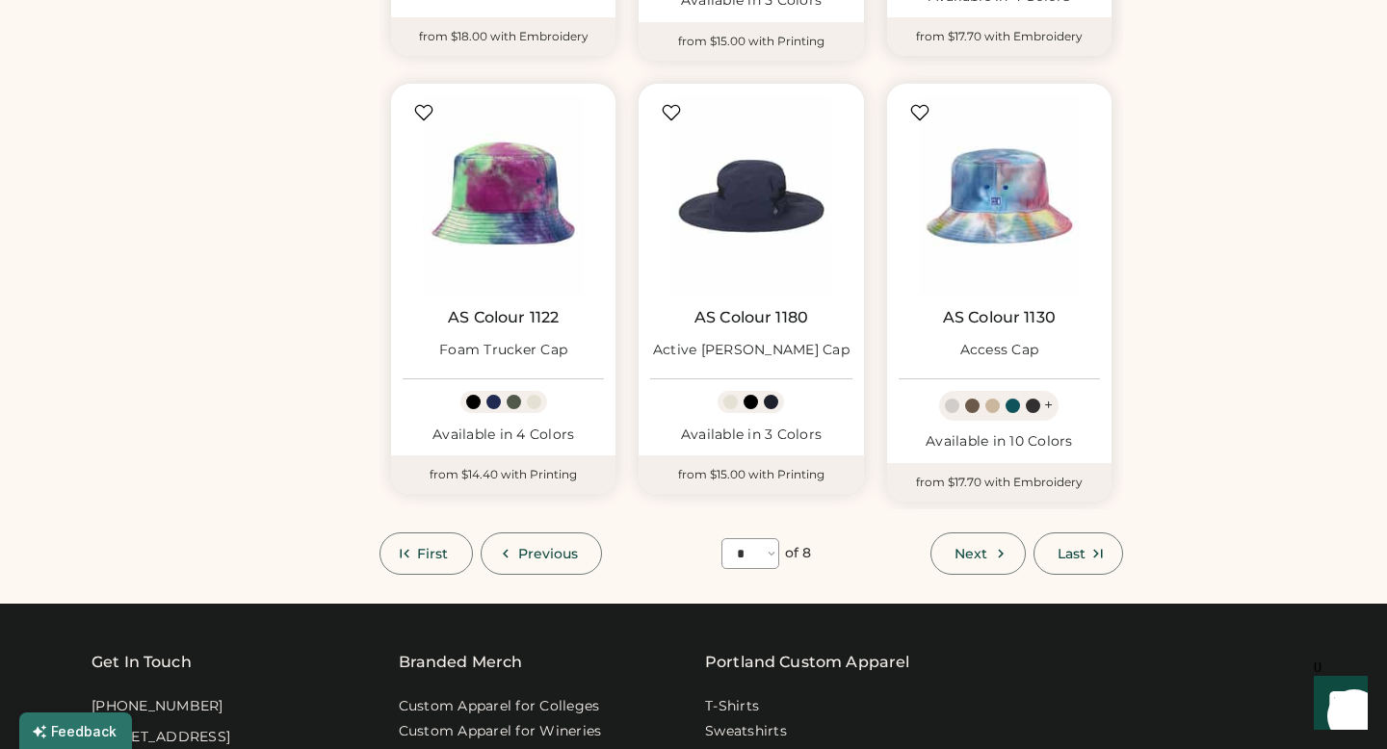
scroll to position [84, 0]
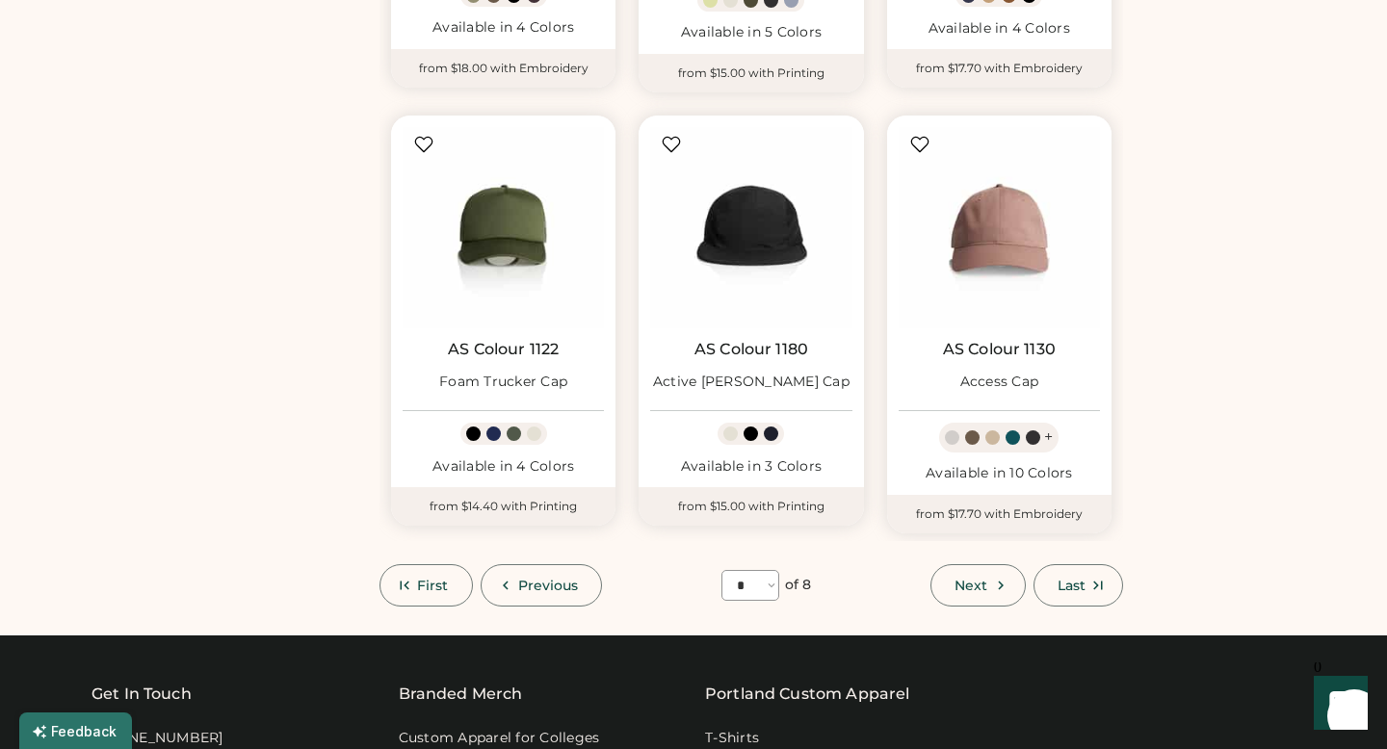
scroll to position [1449, 0]
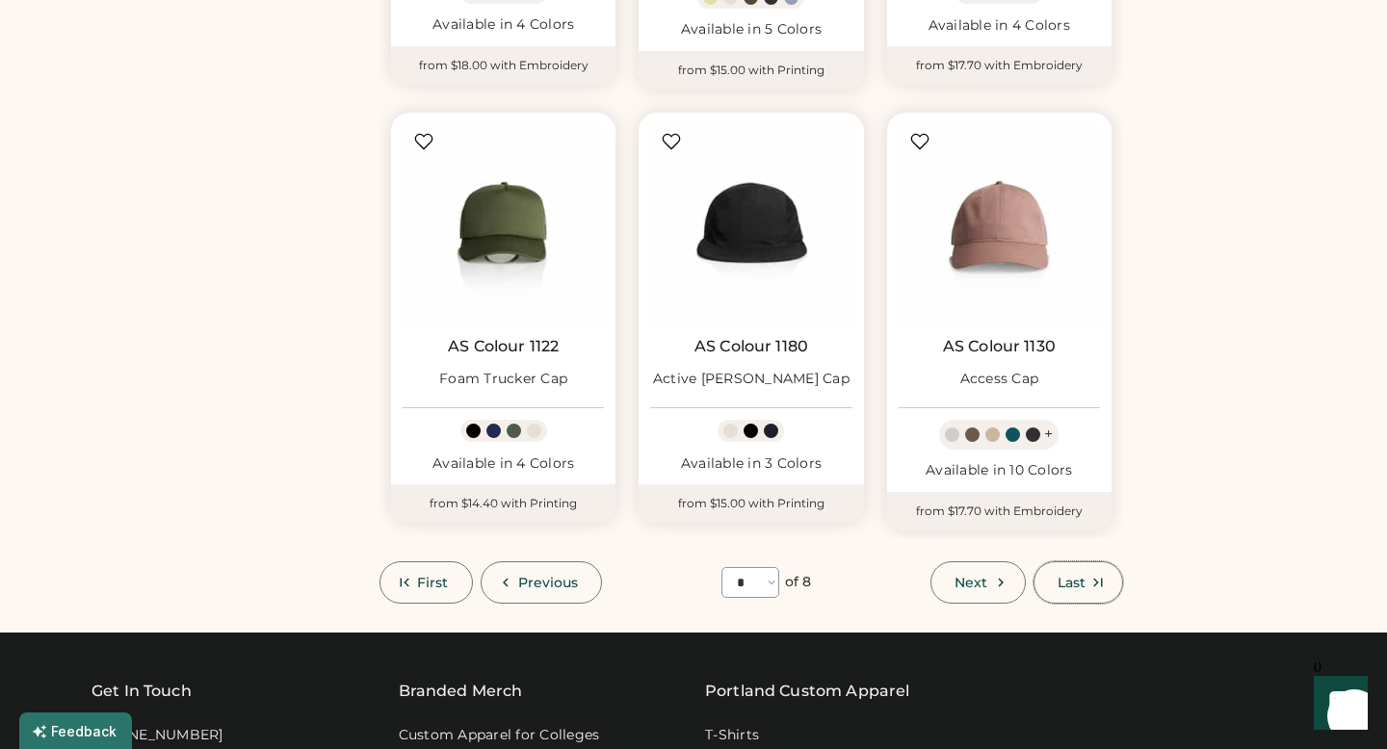
click at [1079, 587] on button "Last" at bounding box center [1078, 582] width 90 height 42
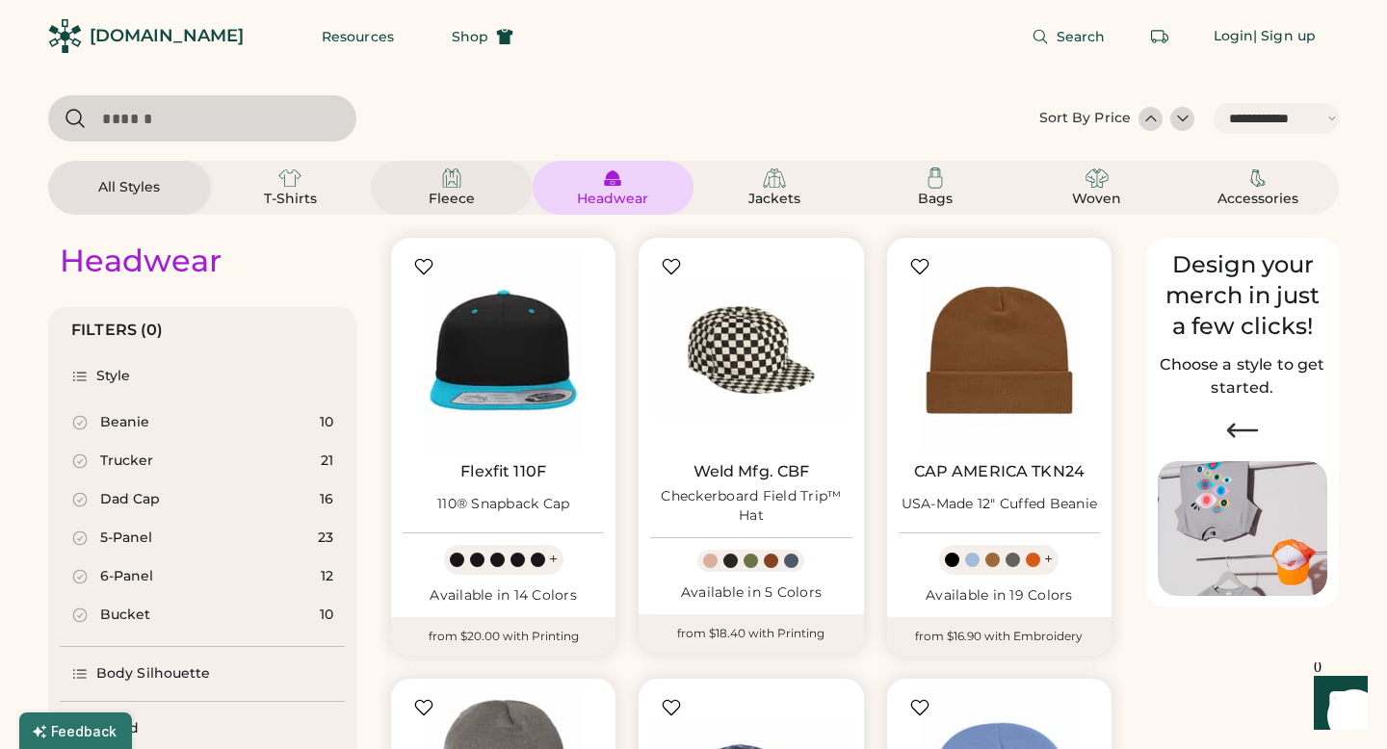
click at [477, 181] on div "Fleece" at bounding box center [452, 188] width 116 height 42
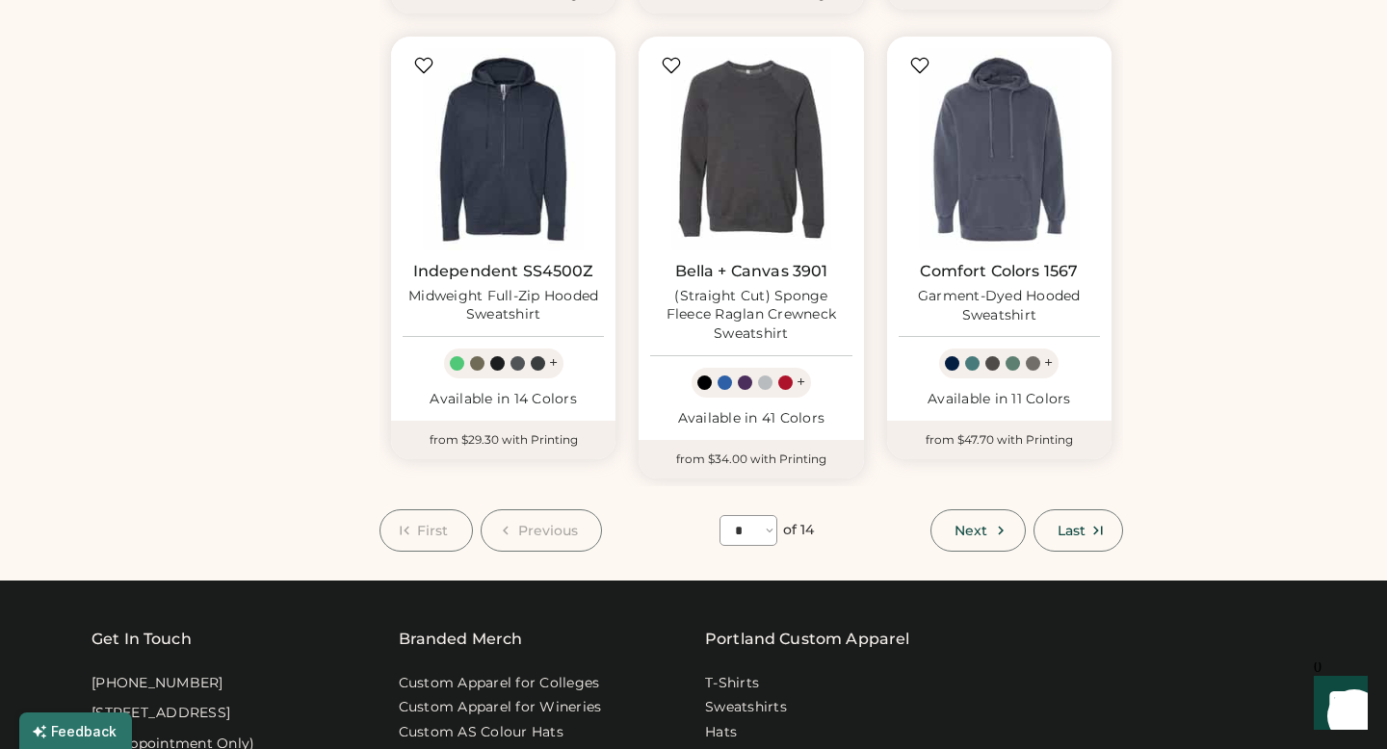
scroll to position [1574, 0]
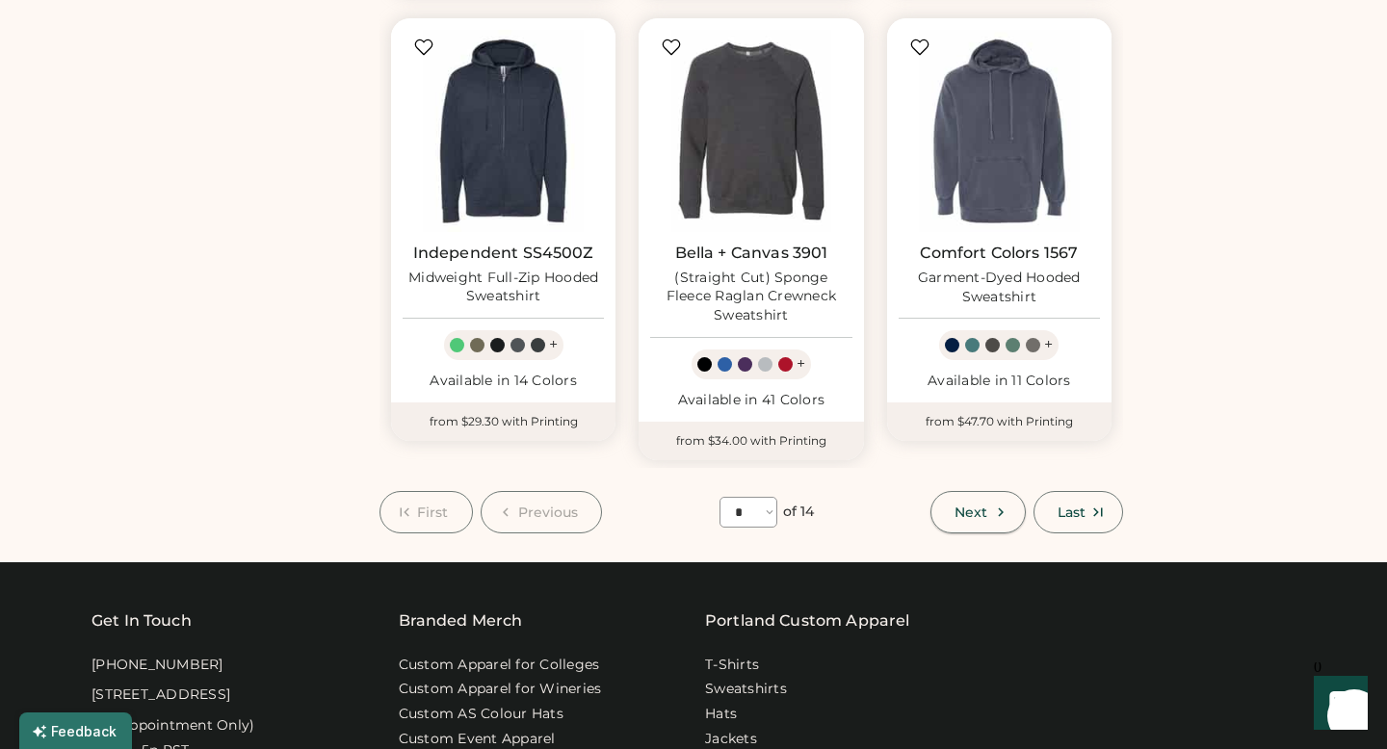
click at [955, 491] on button "Next" at bounding box center [977, 512] width 94 height 42
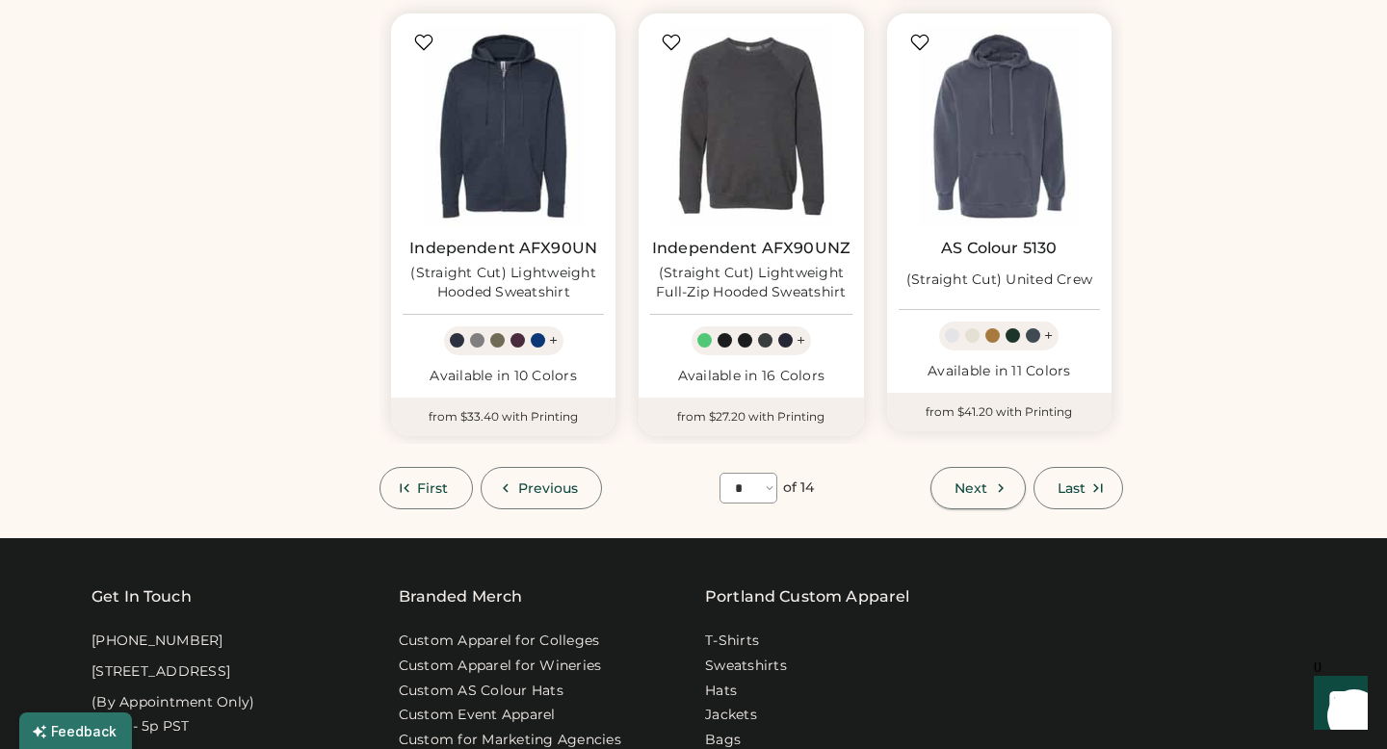
scroll to position [84, 0]
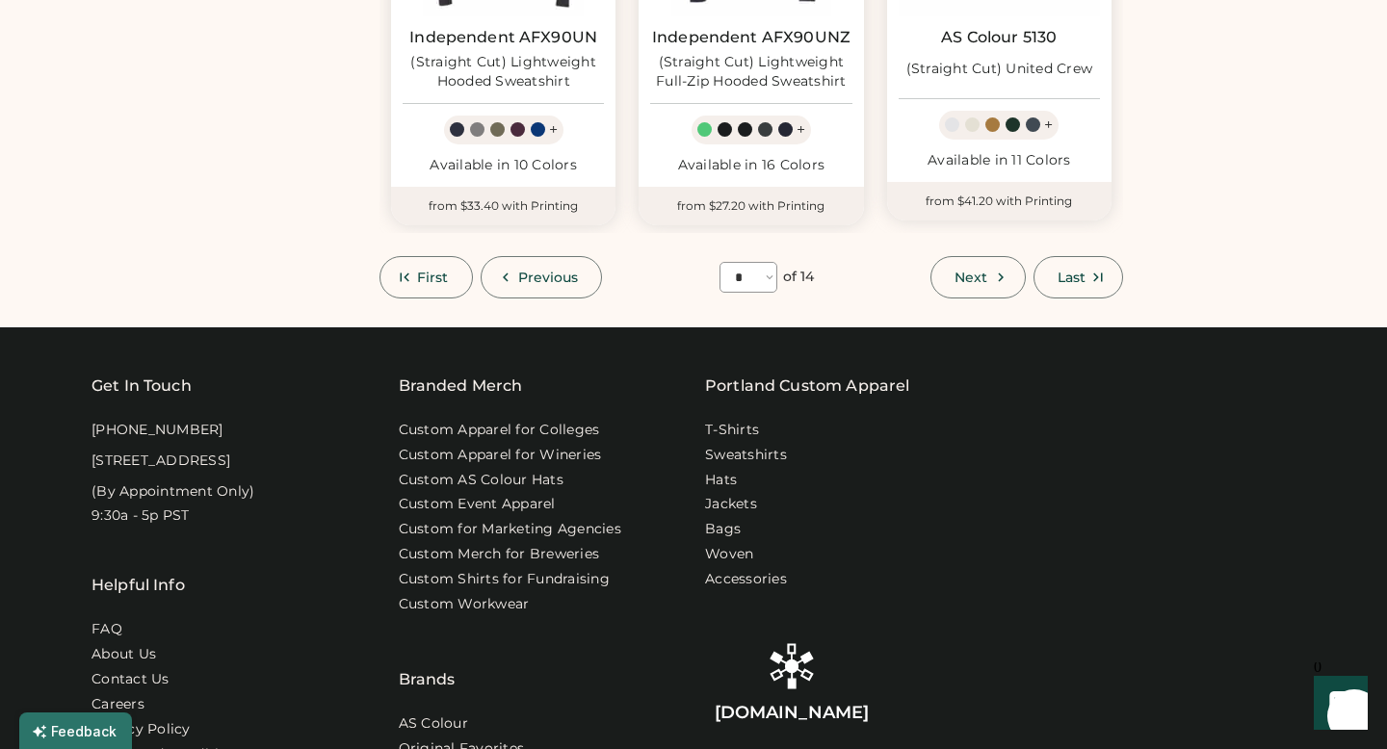
scroll to position [1789, 0]
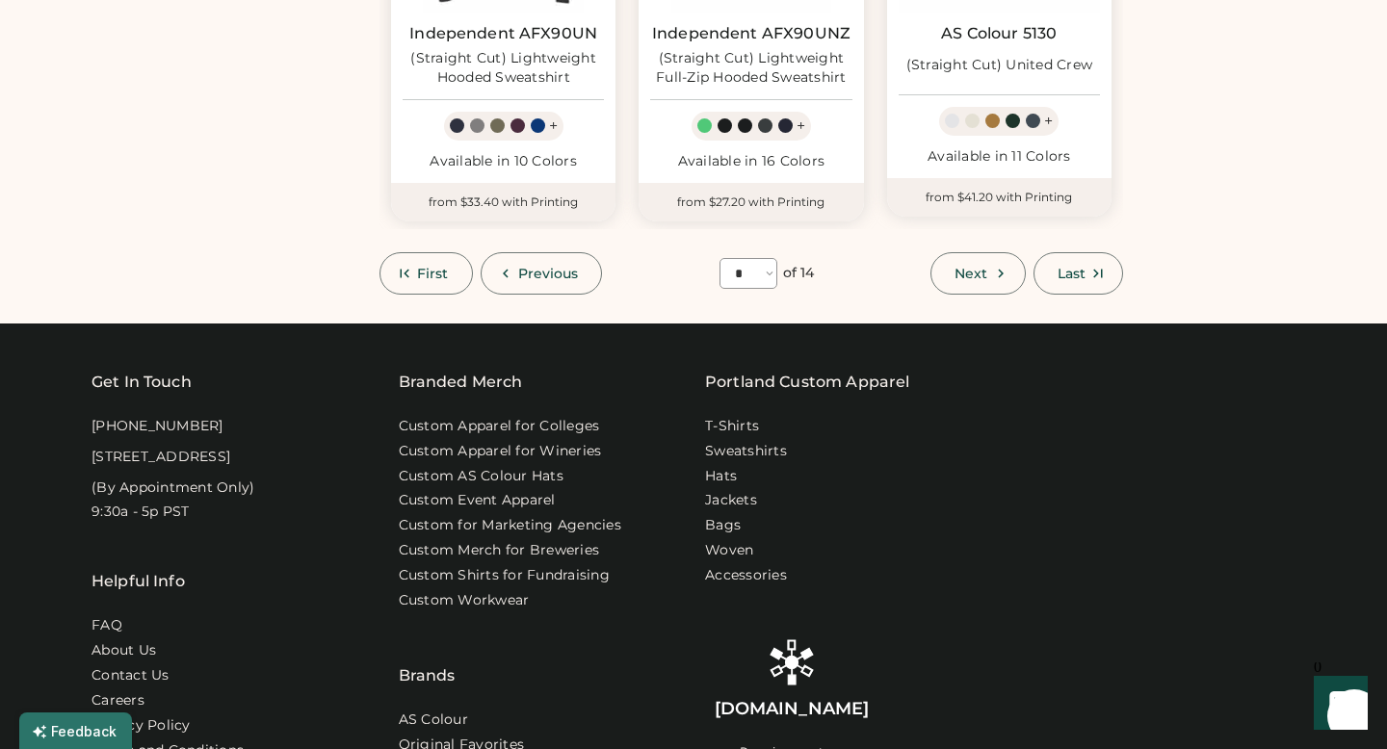
click at [972, 286] on button "Next" at bounding box center [977, 273] width 94 height 42
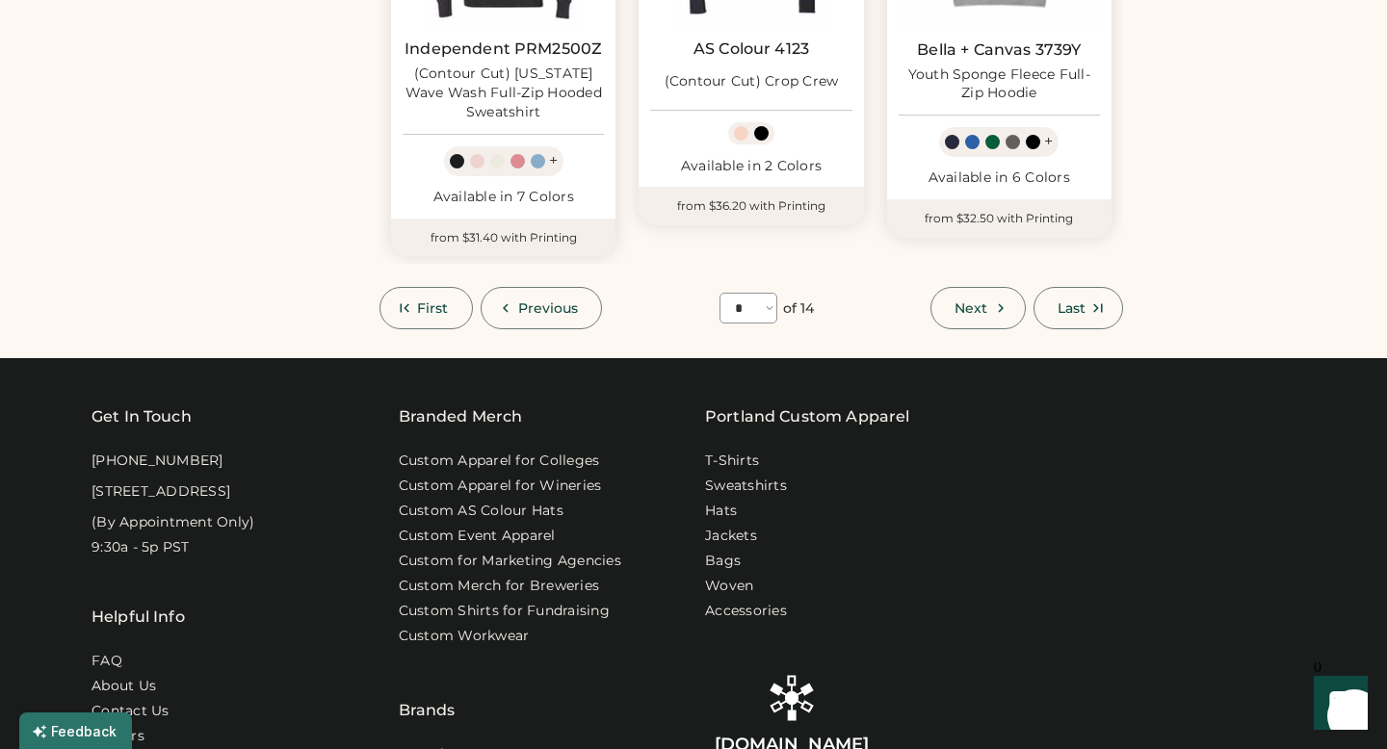
scroll to position [84, 0]
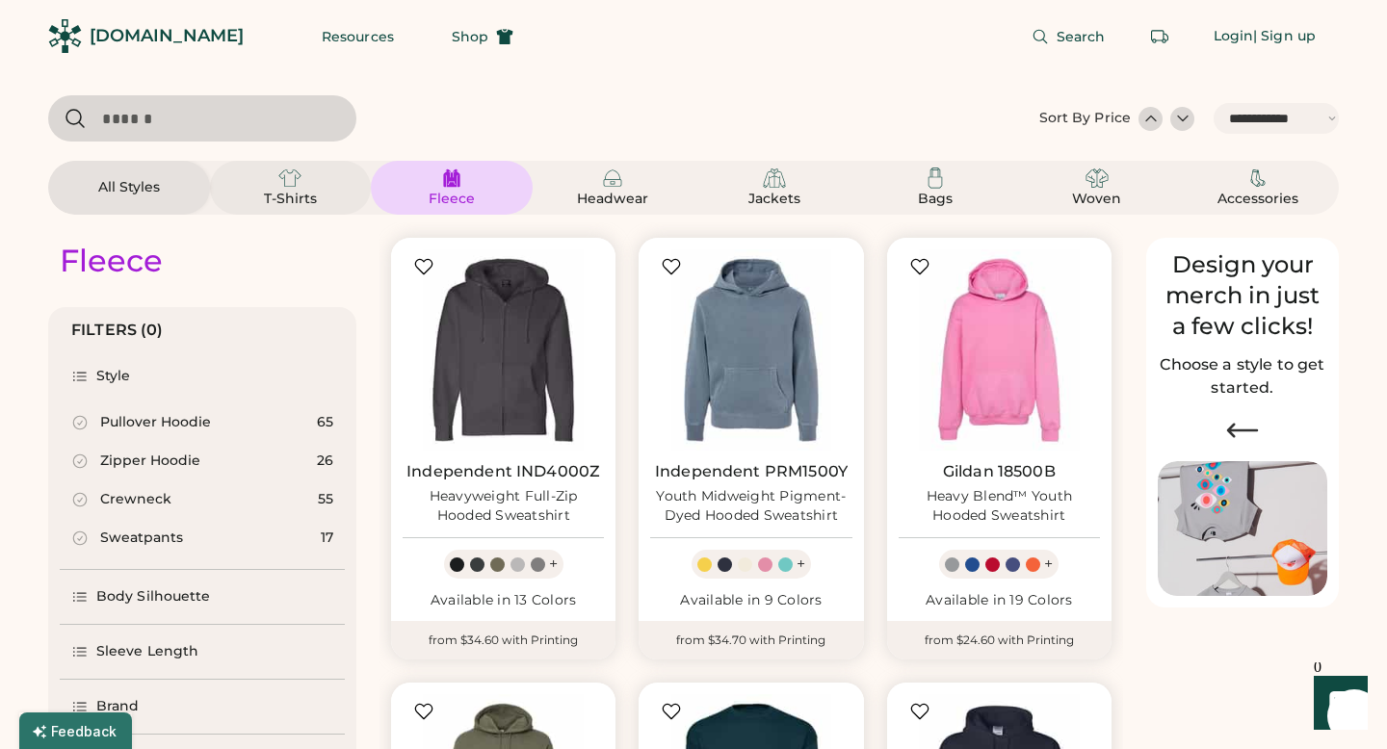
click at [257, 169] on div "T-Shirts" at bounding box center [291, 188] width 116 height 42
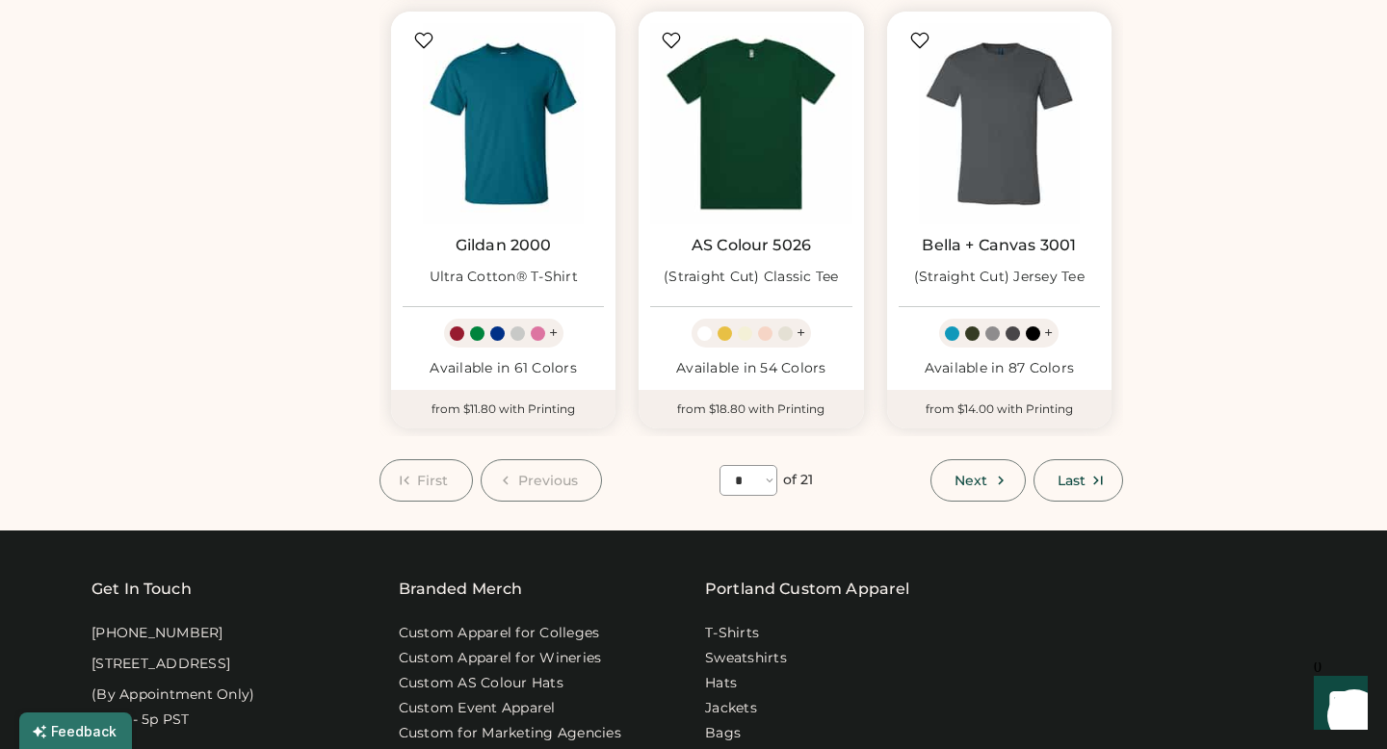
scroll to position [1572, 0]
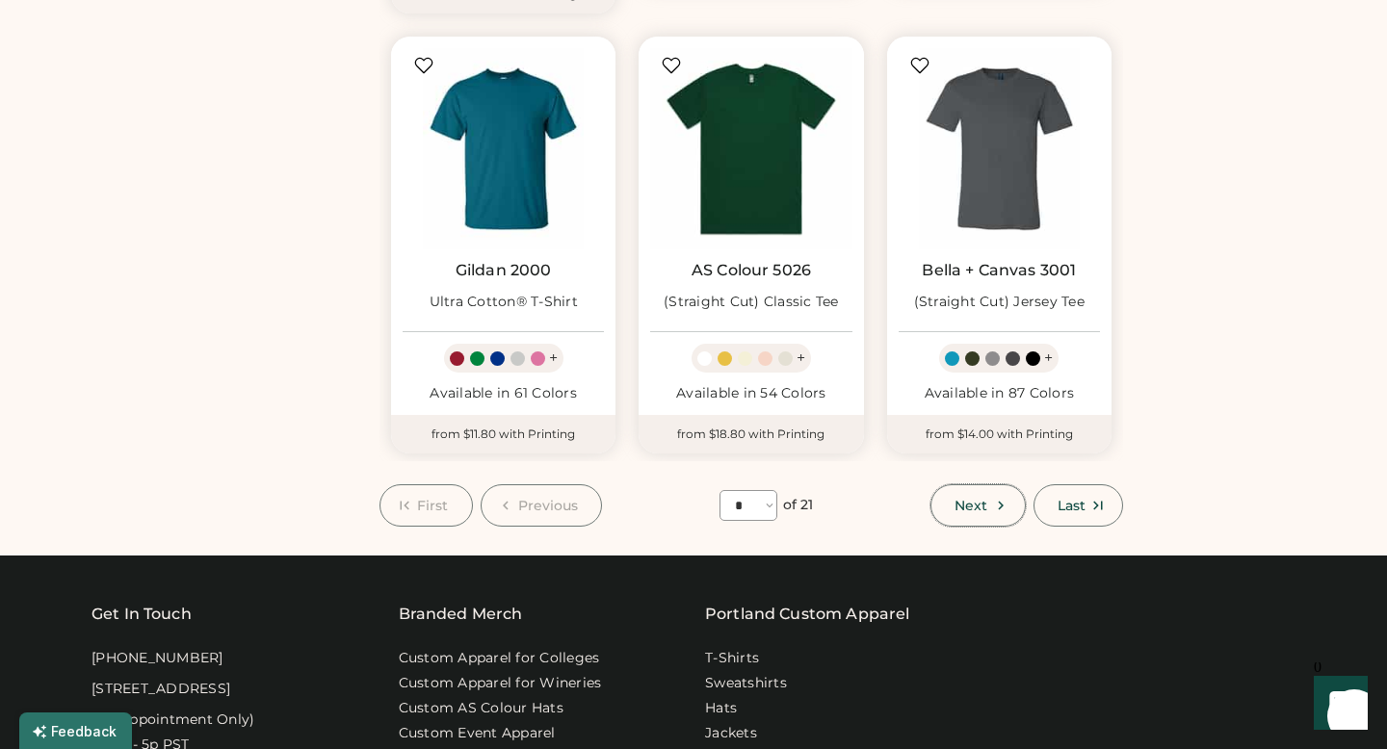
click at [981, 501] on button "Next" at bounding box center [977, 505] width 94 height 42
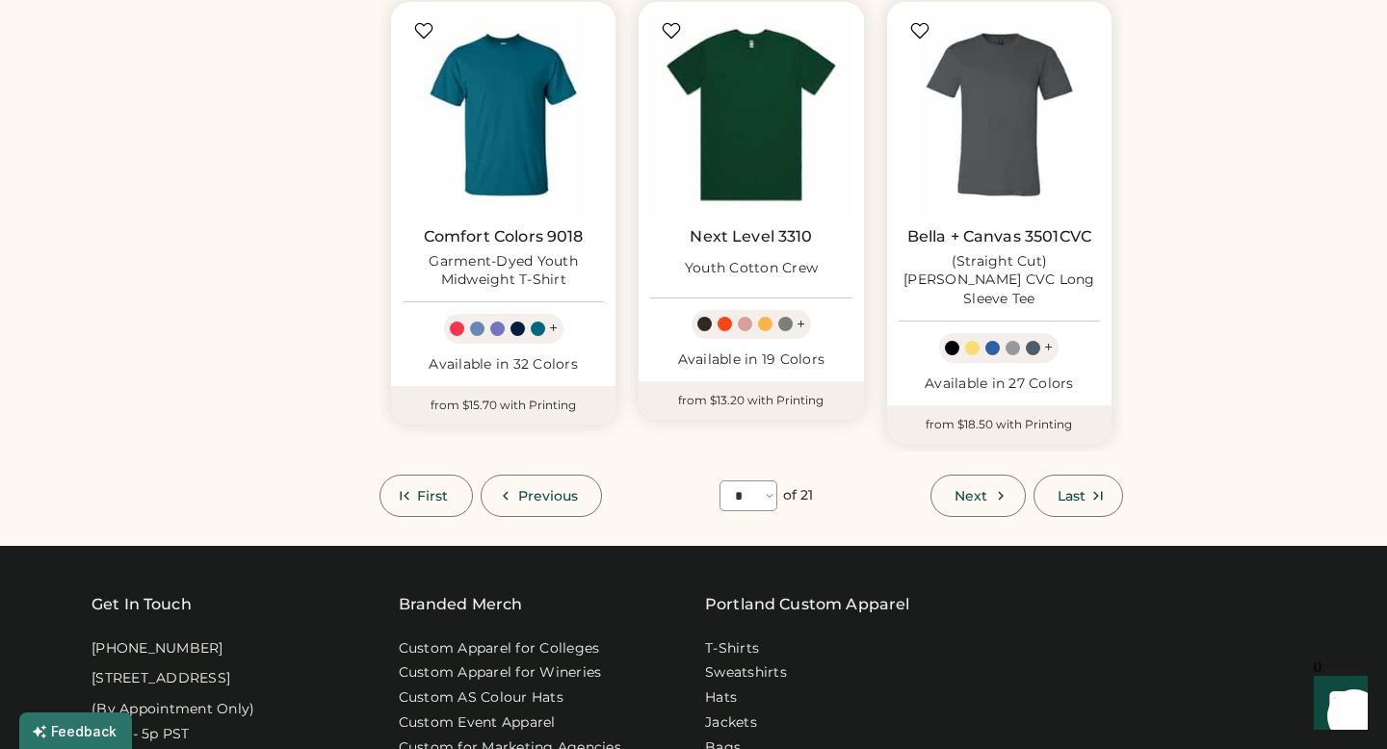
scroll to position [84, 0]
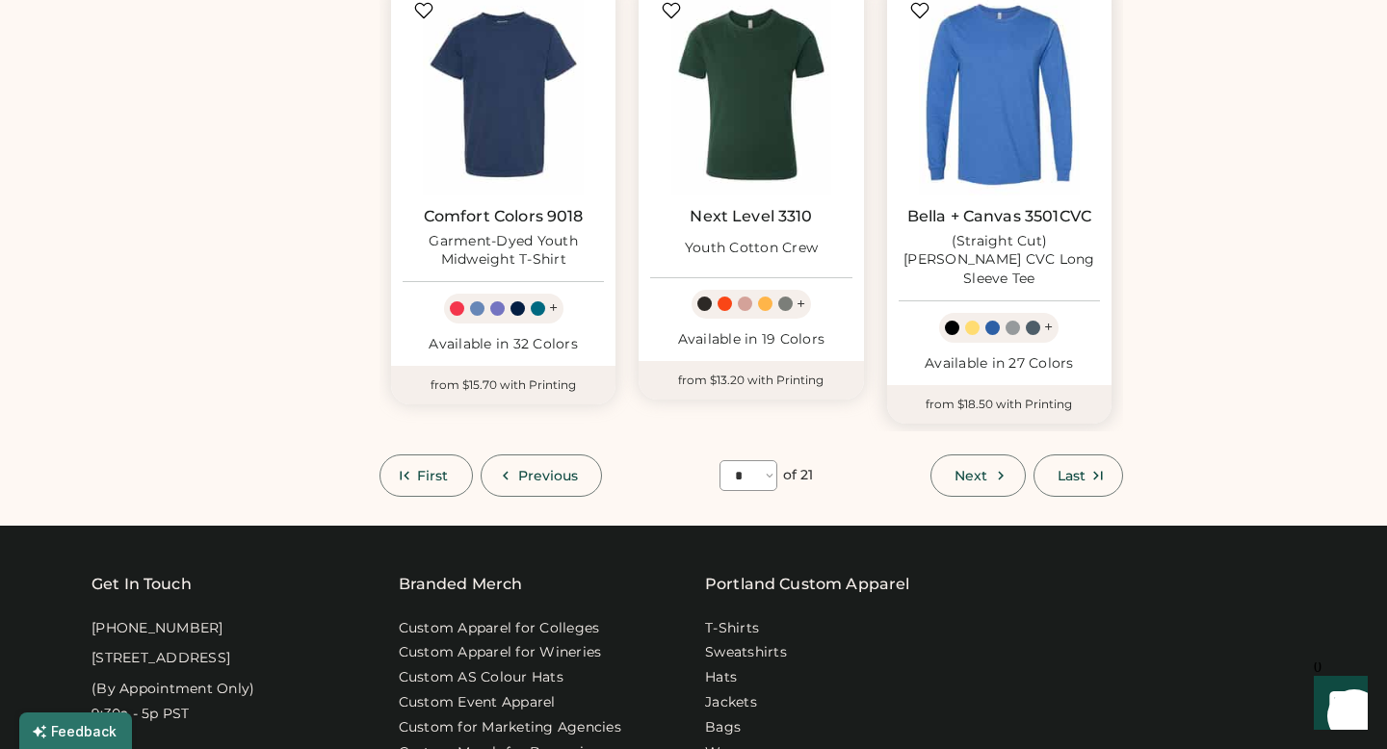
scroll to position [1607, 0]
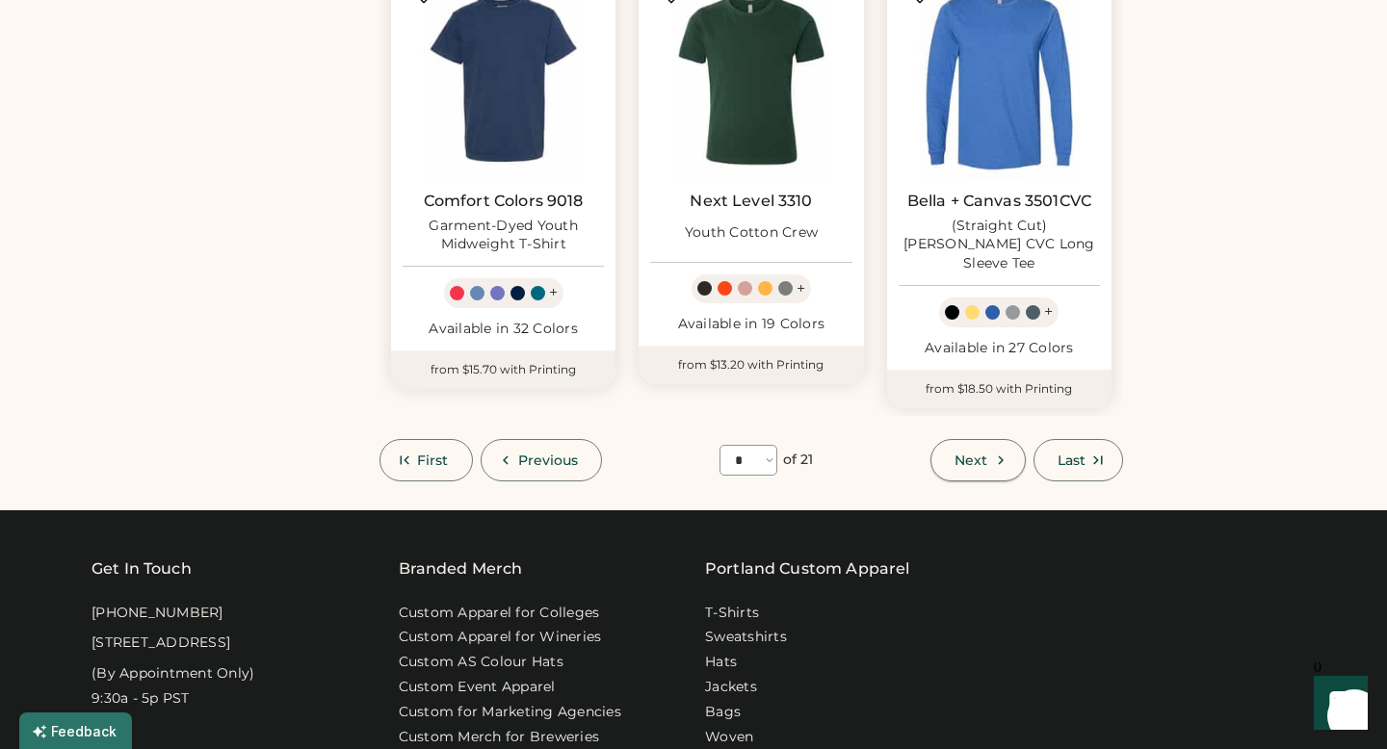
click at [976, 439] on button "Next" at bounding box center [977, 460] width 94 height 42
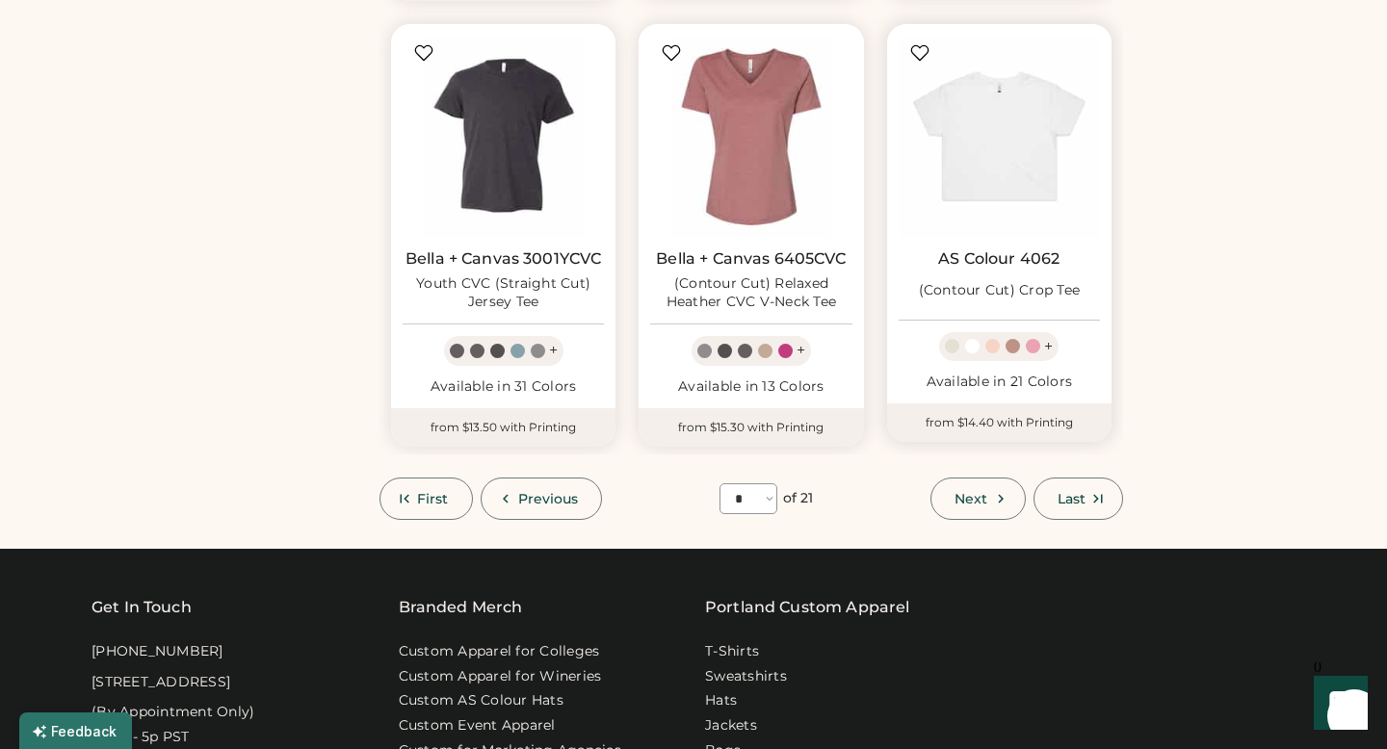
scroll to position [1558, 0]
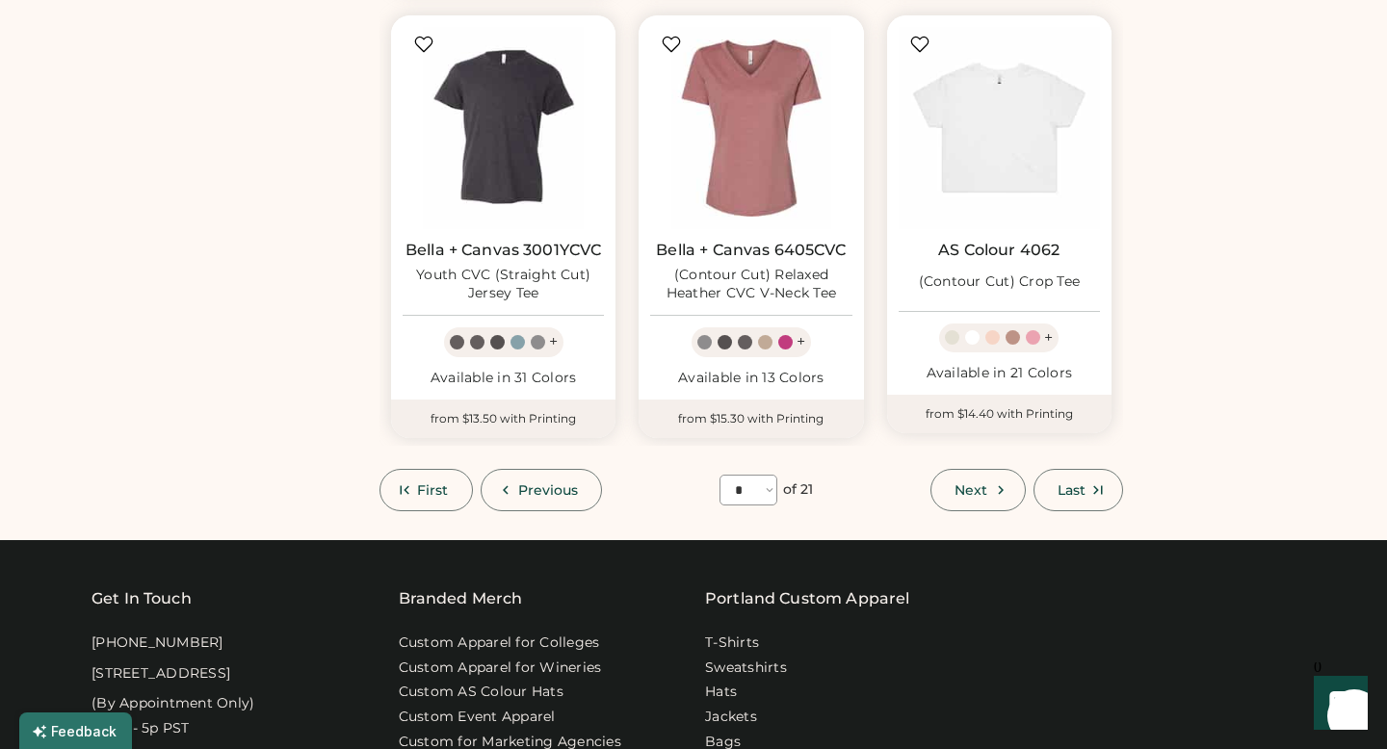
click at [962, 488] on span "Next" at bounding box center [970, 489] width 33 height 13
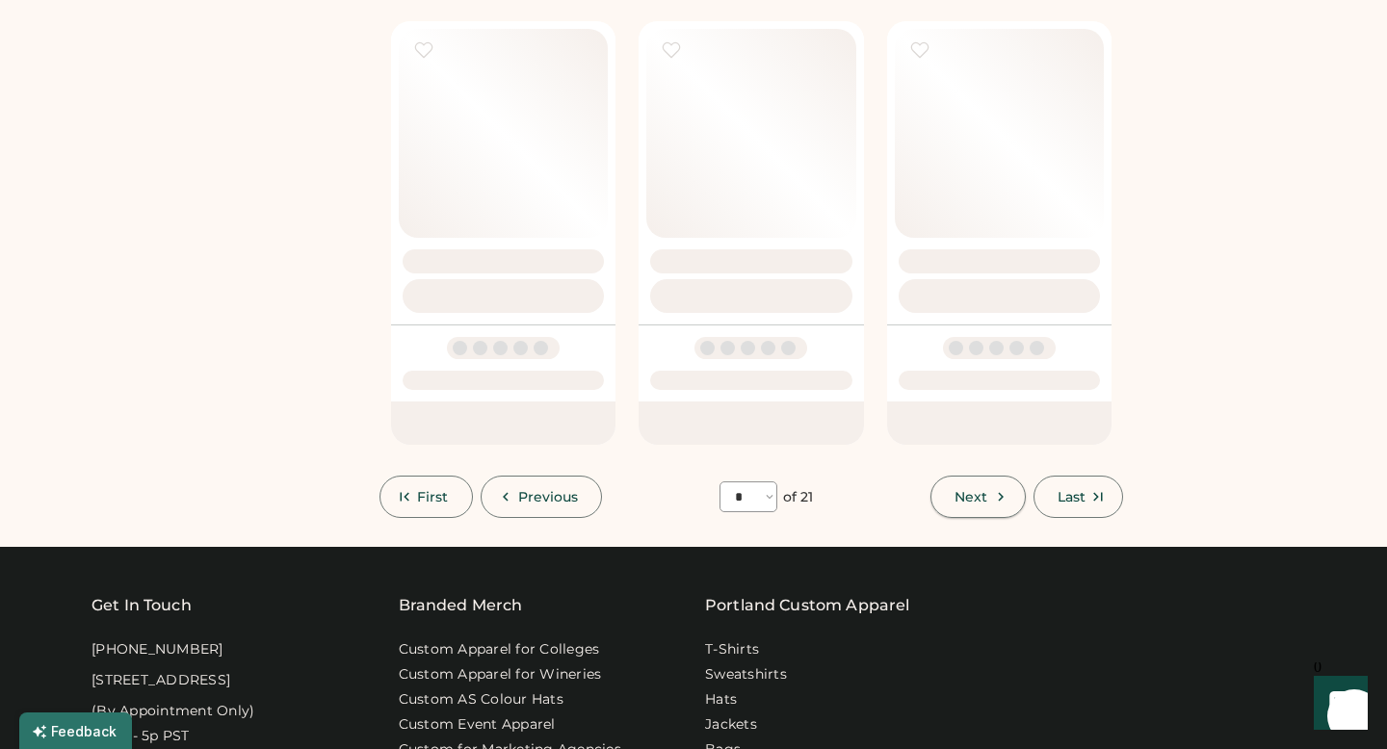
select select "*"
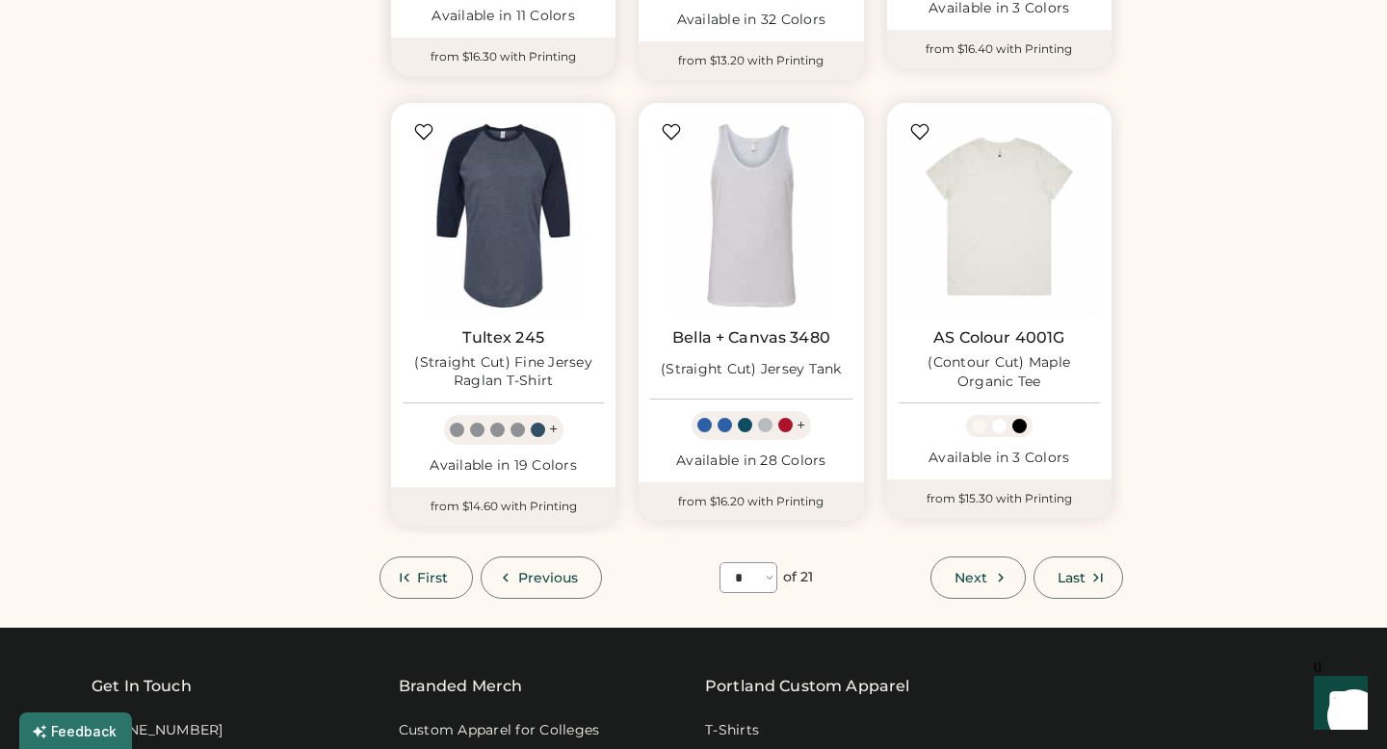
scroll to position [1479, 0]
